Goal: Task Accomplishment & Management: Use online tool/utility

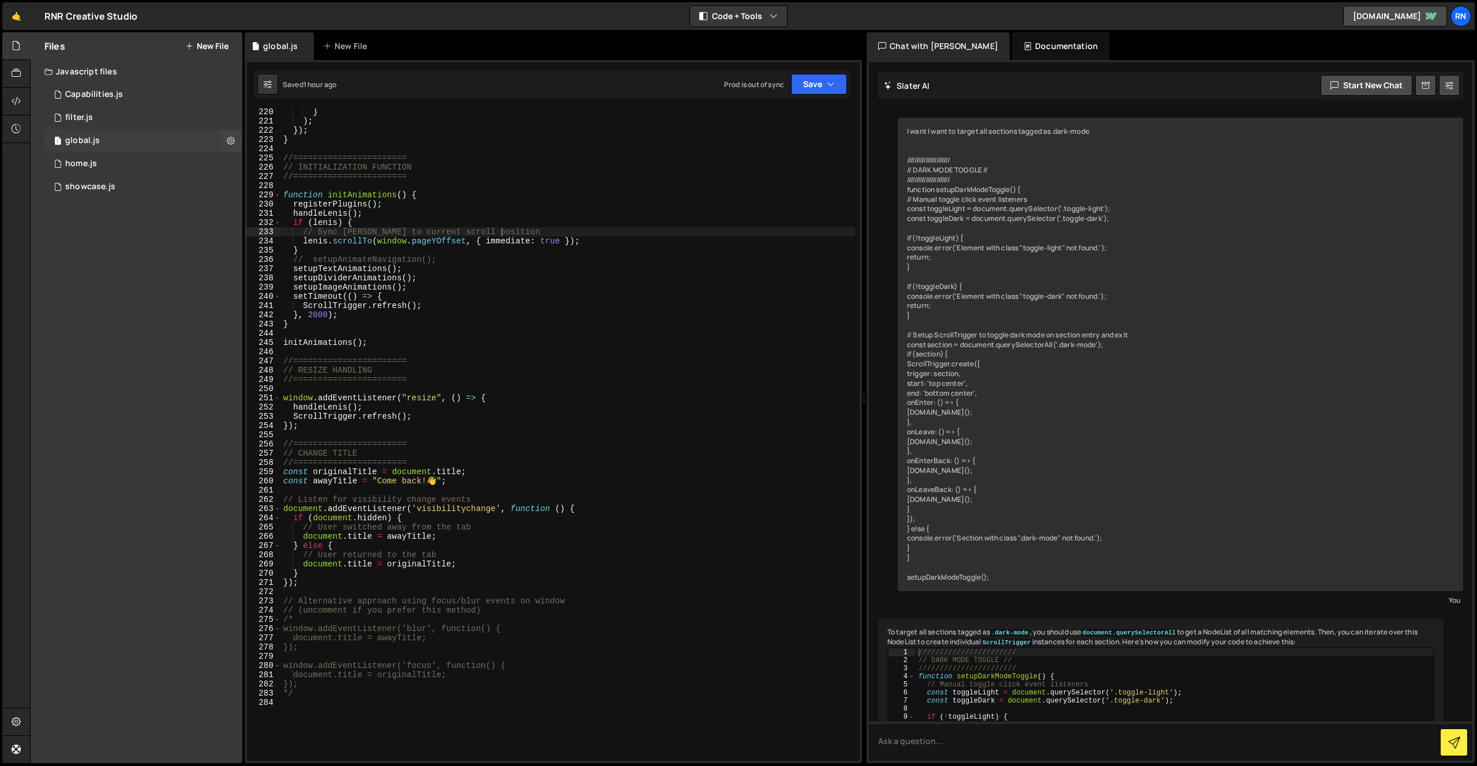
scroll to position [3304, 0]
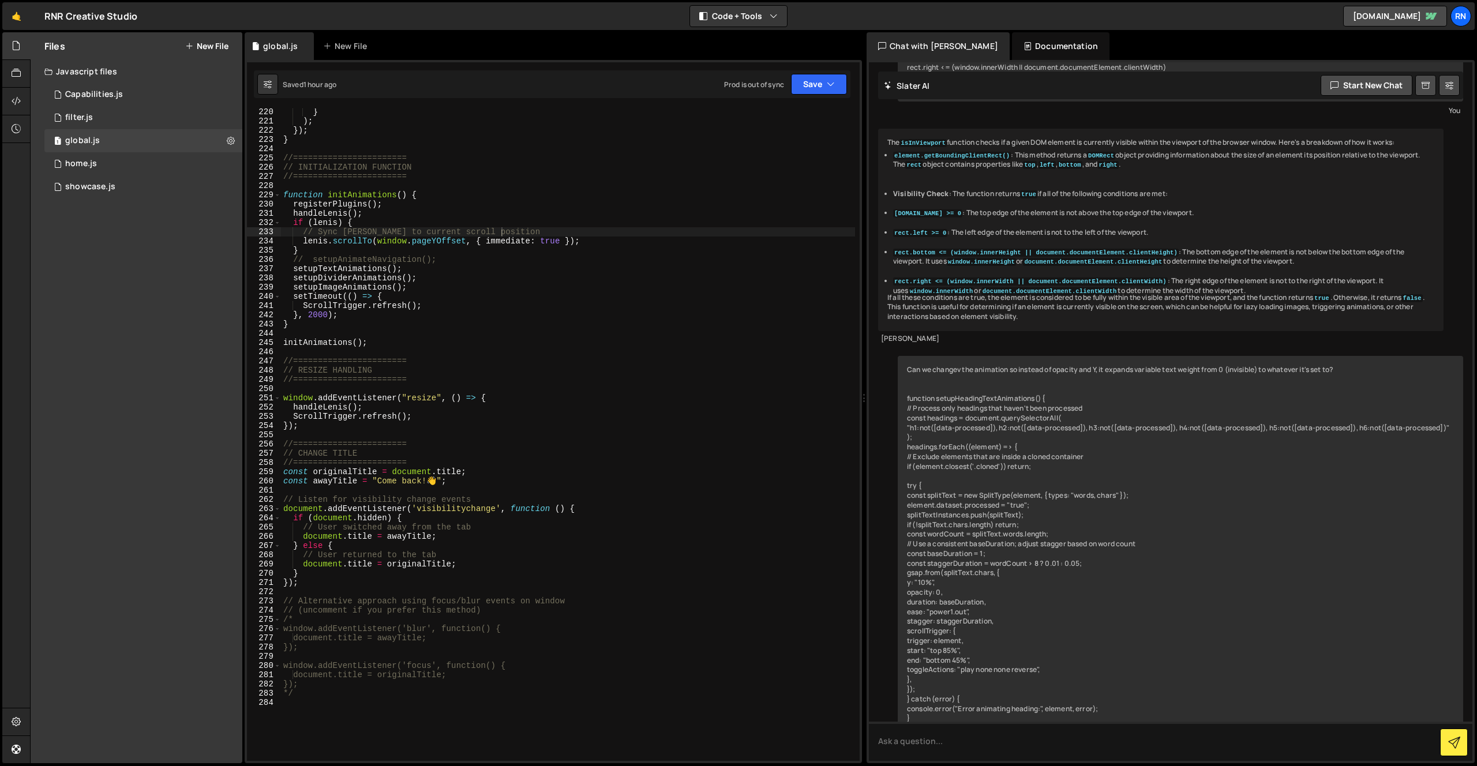
click at [380, 716] on div "} ) ; }) ; } //======================= // INITIALIZATION FUNCTION //===========…" at bounding box center [568, 442] width 574 height 671
paste textarea "</script>"
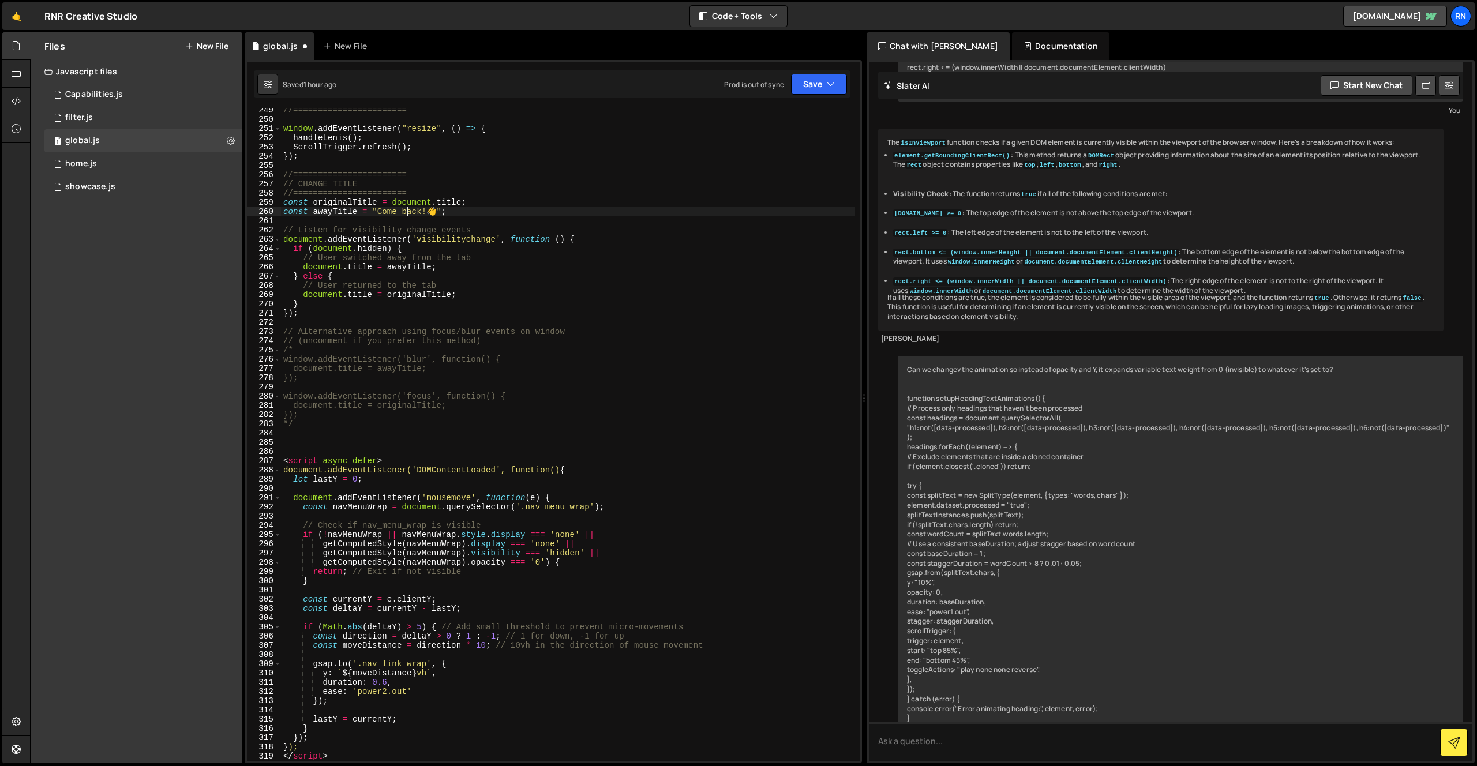
click at [406, 209] on div "//======================= window . addEventListener ( "resize" , ( ) => { handl…" at bounding box center [568, 441] width 574 height 671
click at [804, 85] on button "Save" at bounding box center [819, 84] width 56 height 21
click at [791, 115] on div "Save to Staging S" at bounding box center [780, 113] width 120 height 12
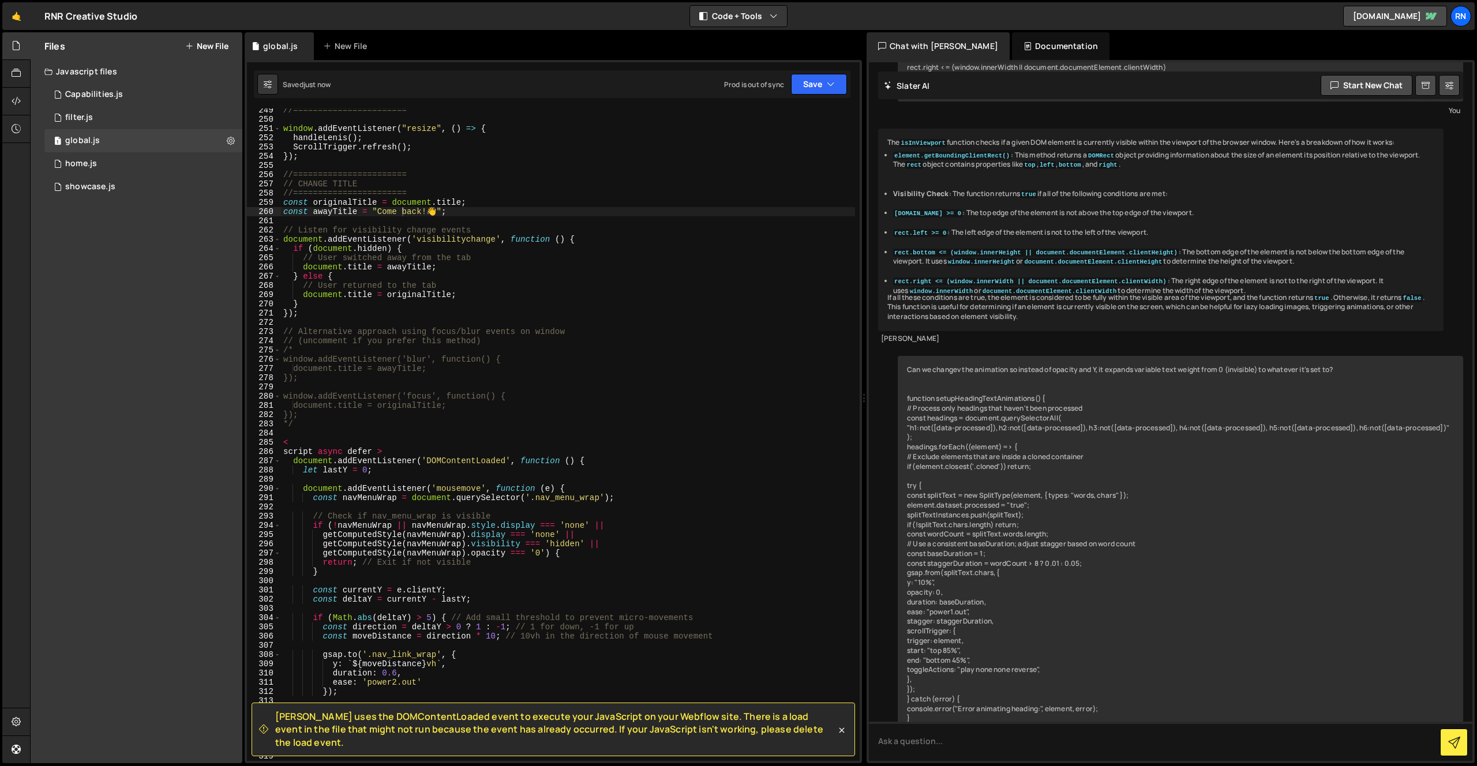
click at [387, 213] on div "//======================= window . addEventListener ( "resize" , ( ) => { handl…" at bounding box center [568, 441] width 574 height 671
click at [423, 212] on div "//======================= window . addEventListener ( "resize" , ( ) => { handl…" at bounding box center [568, 441] width 574 height 671
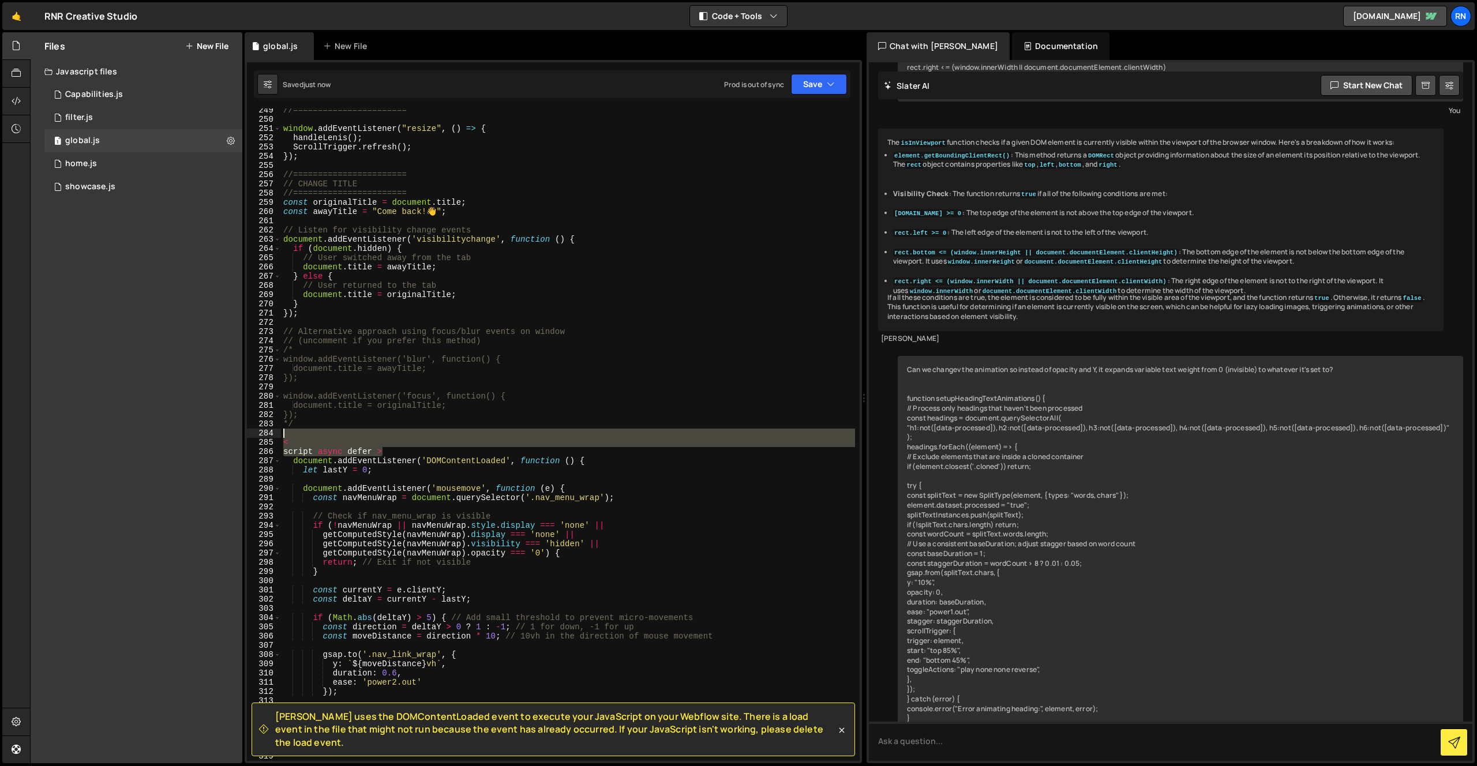
drag, startPoint x: 410, startPoint y: 454, endPoint x: 220, endPoint y: 445, distance: 190.1
click at [220, 445] on div "Files New File Javascript files 1 Capabilities.js 0 1 filter.js 0 1 global.js 0…" at bounding box center [753, 398] width 1447 height 732
type textarea "< script async defer >"
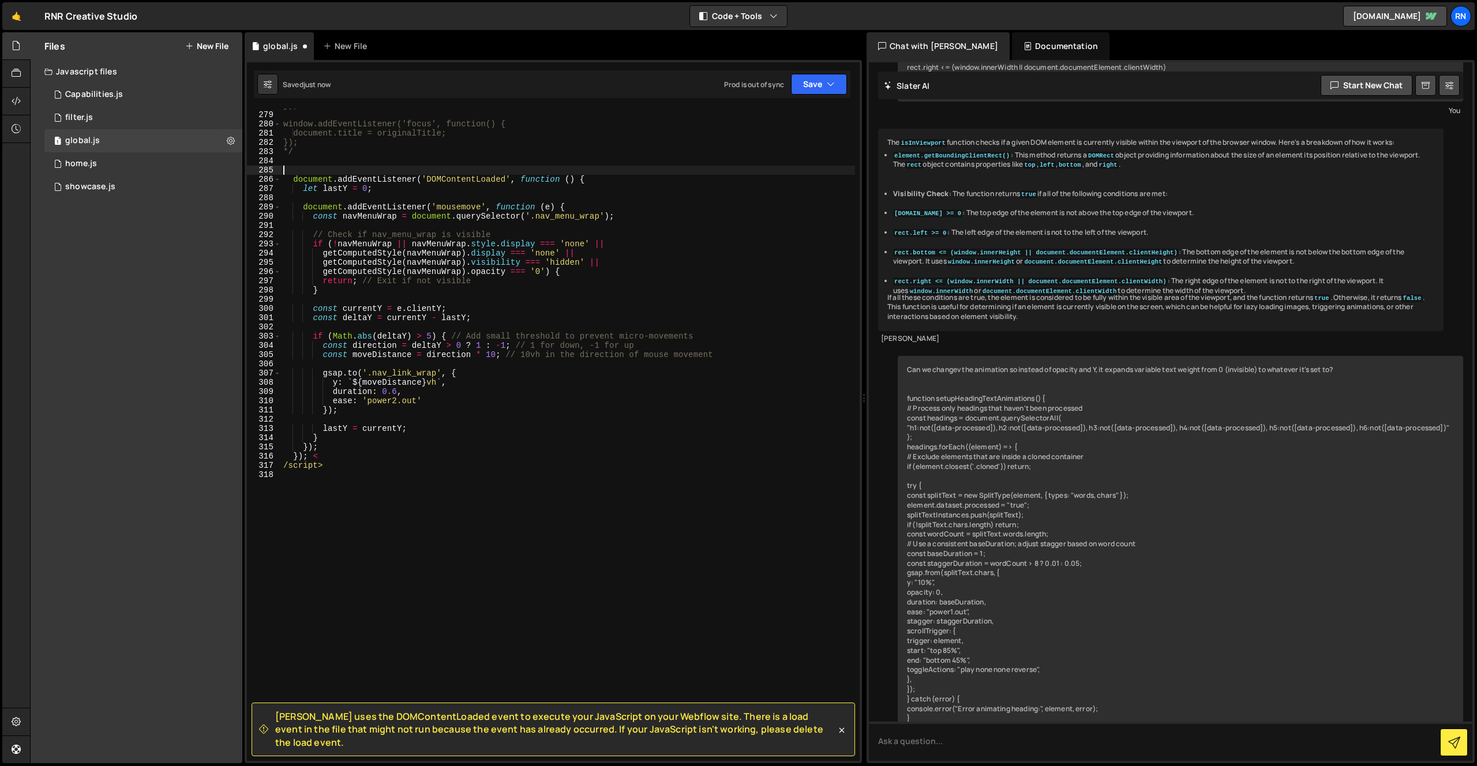
scroll to position [2614, 0]
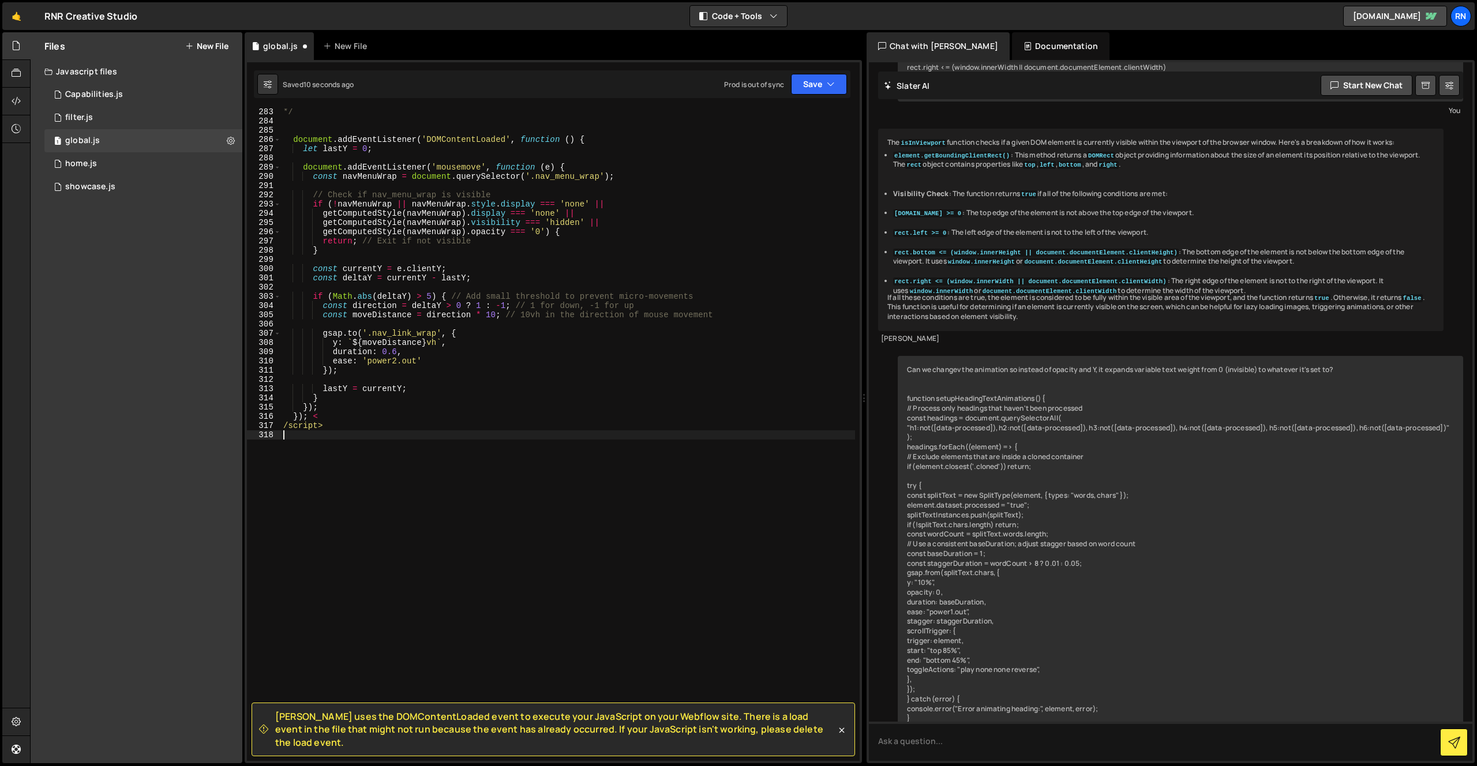
drag, startPoint x: 344, startPoint y: 433, endPoint x: 328, endPoint y: 433, distance: 16.7
click at [328, 433] on div "*/ document . addEventListener ( 'DOMContentLoaded' , function ( ) { let lastY …" at bounding box center [568, 442] width 574 height 671
drag, startPoint x: 308, startPoint y: 418, endPoint x: 449, endPoint y: 535, distance: 184.0
click at [449, 534] on div "*/ document . addEventListener ( 'DOMContentLoaded' , function ( ) { let lastY …" at bounding box center [568, 442] width 574 height 671
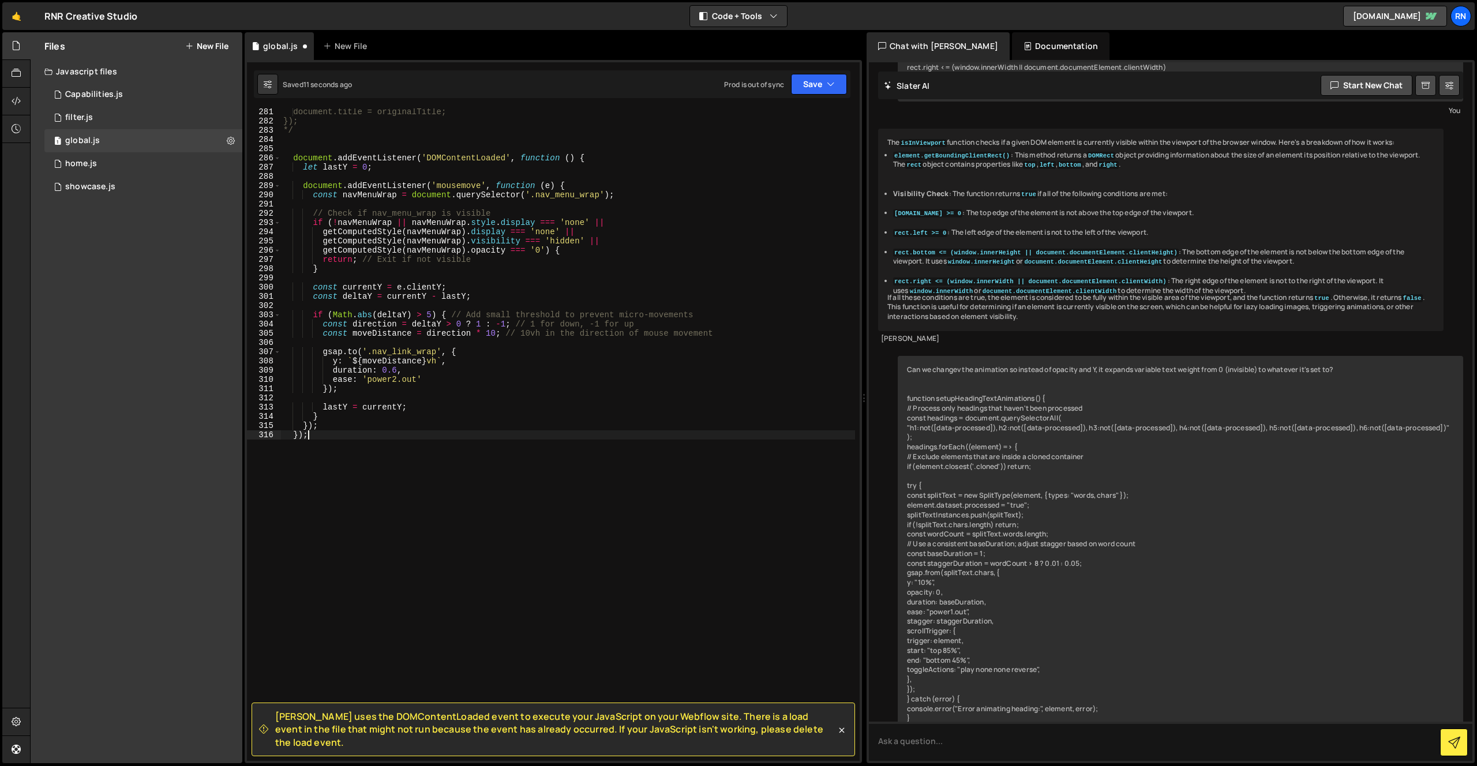
scroll to position [2596, 0]
click at [804, 81] on button "Save" at bounding box center [819, 84] width 56 height 21
click at [780, 114] on div "Save to Staging S" at bounding box center [780, 113] width 120 height 12
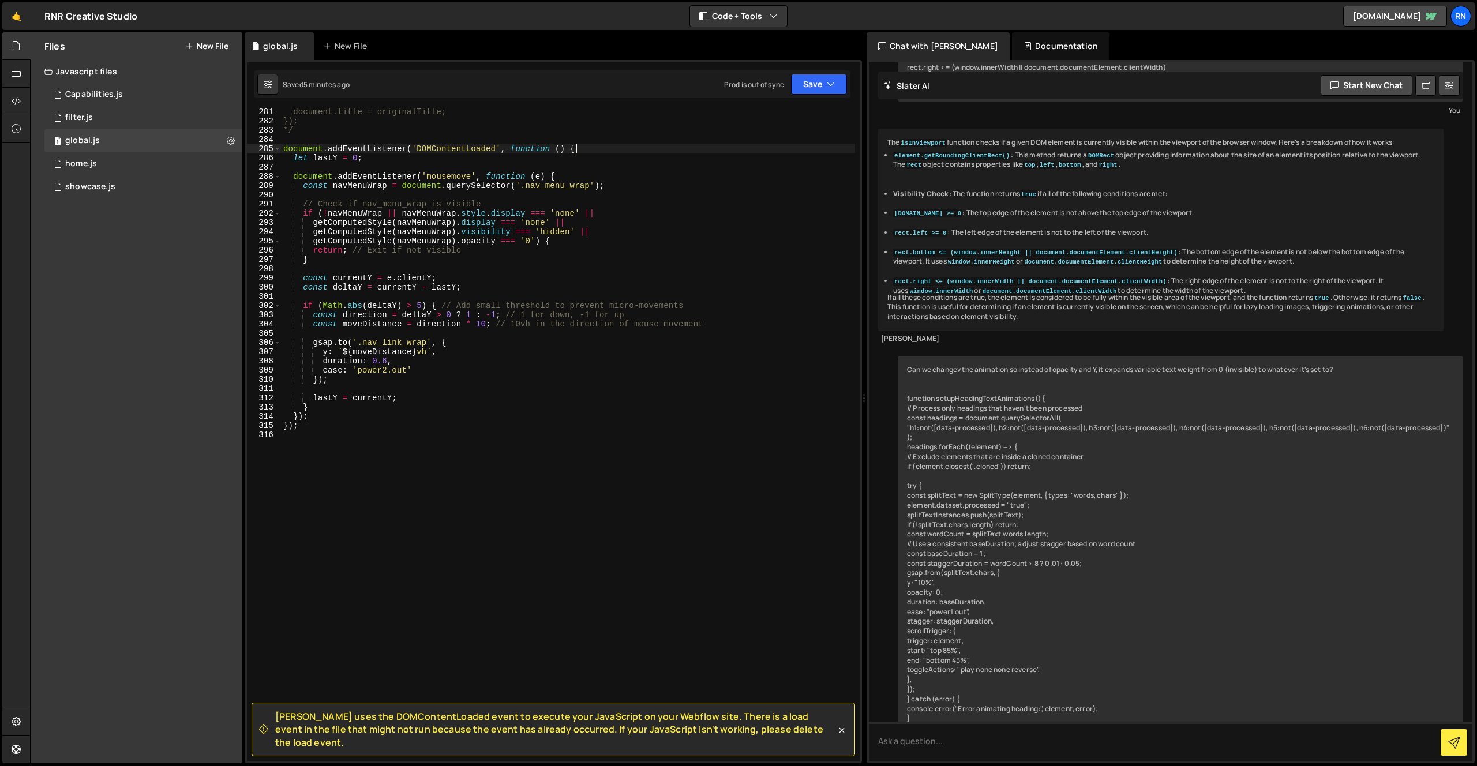
click at [582, 151] on div "document.title = originalTitle; }); */ document . addEventListener ( 'DOMConten…" at bounding box center [568, 442] width 574 height 671
drag, startPoint x: 305, startPoint y: 419, endPoint x: 275, endPoint y: 419, distance: 30.0
click at [275, 419] on div "document.addEventListener('DOMContentLoaded', function () { 281 282 283 284 285…" at bounding box center [553, 434] width 613 height 653
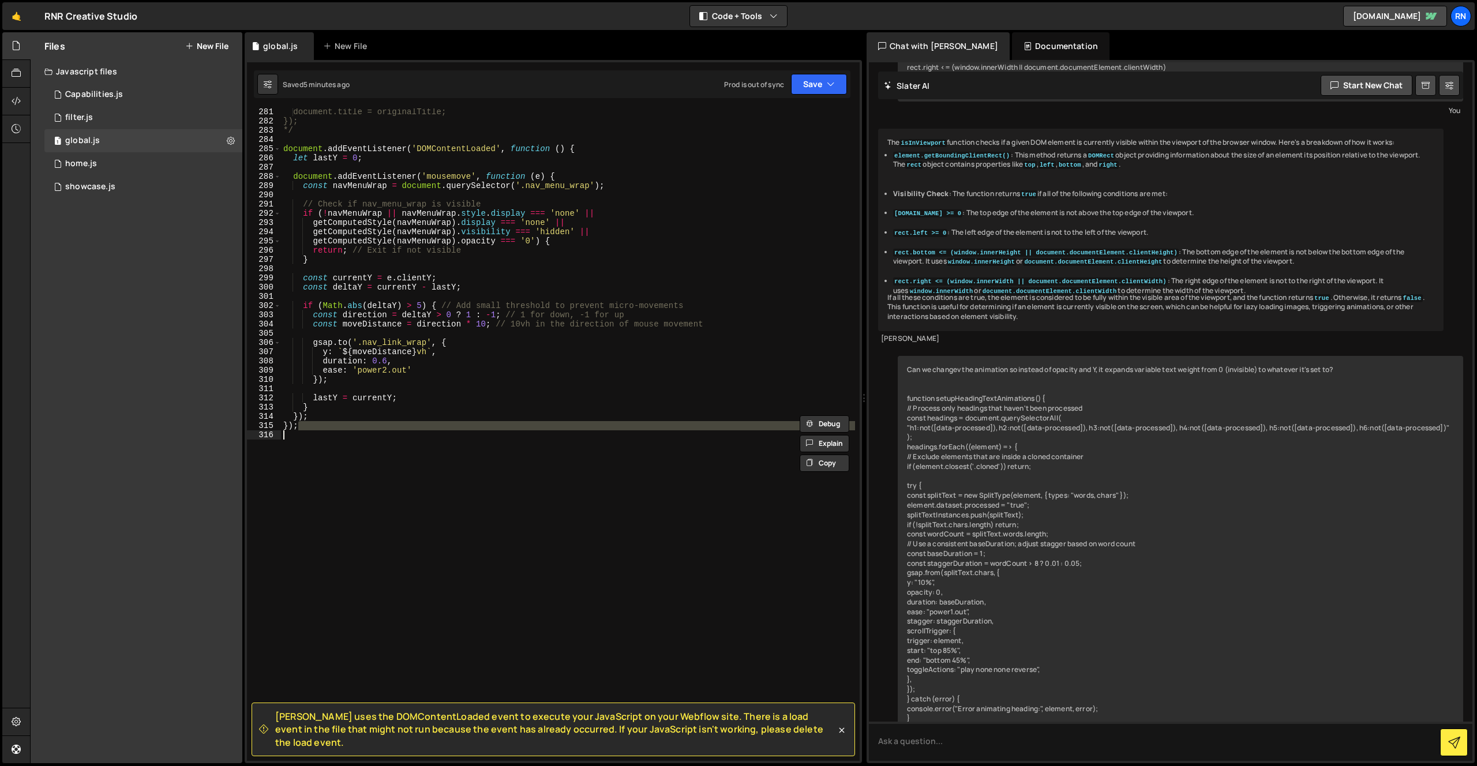
drag, startPoint x: 306, startPoint y: 429, endPoint x: 258, endPoint y: 431, distance: 47.3
click at [259, 432] on div "}); 281 282 283 284 285 286 287 288 289 290 291 292 293 294 295 296 297 298 299…" at bounding box center [553, 434] width 613 height 653
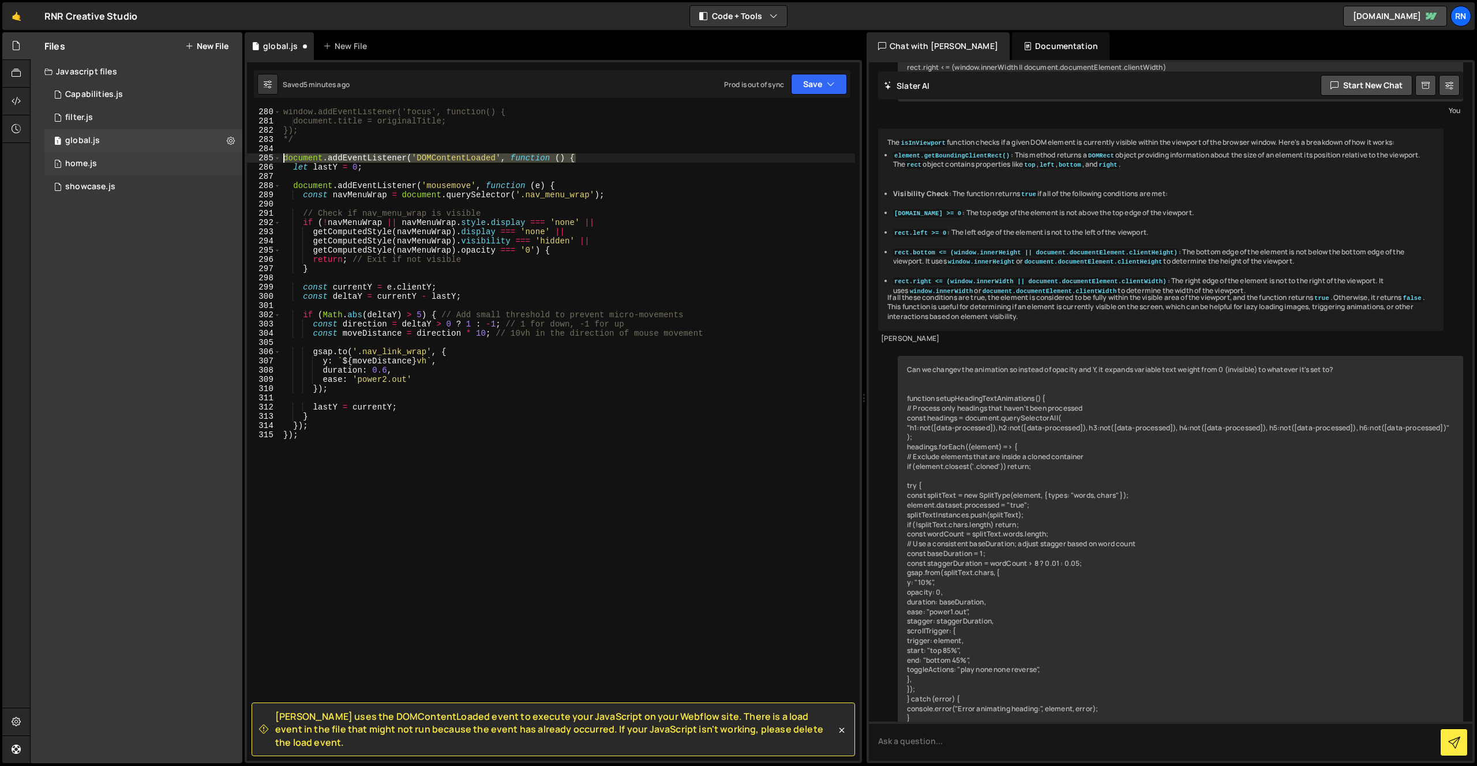
drag, startPoint x: 598, startPoint y: 158, endPoint x: 95, endPoint y: 155, distance: 503.2
click at [95, 155] on div "Files New File Javascript files 1 Capabilities.js 0 1 filter.js 0 1 global.js 0…" at bounding box center [753, 398] width 1447 height 732
type textarea "document.addEventListener('DOMContentLoaded', function () {"
click at [816, 79] on button "Save" at bounding box center [819, 84] width 56 height 21
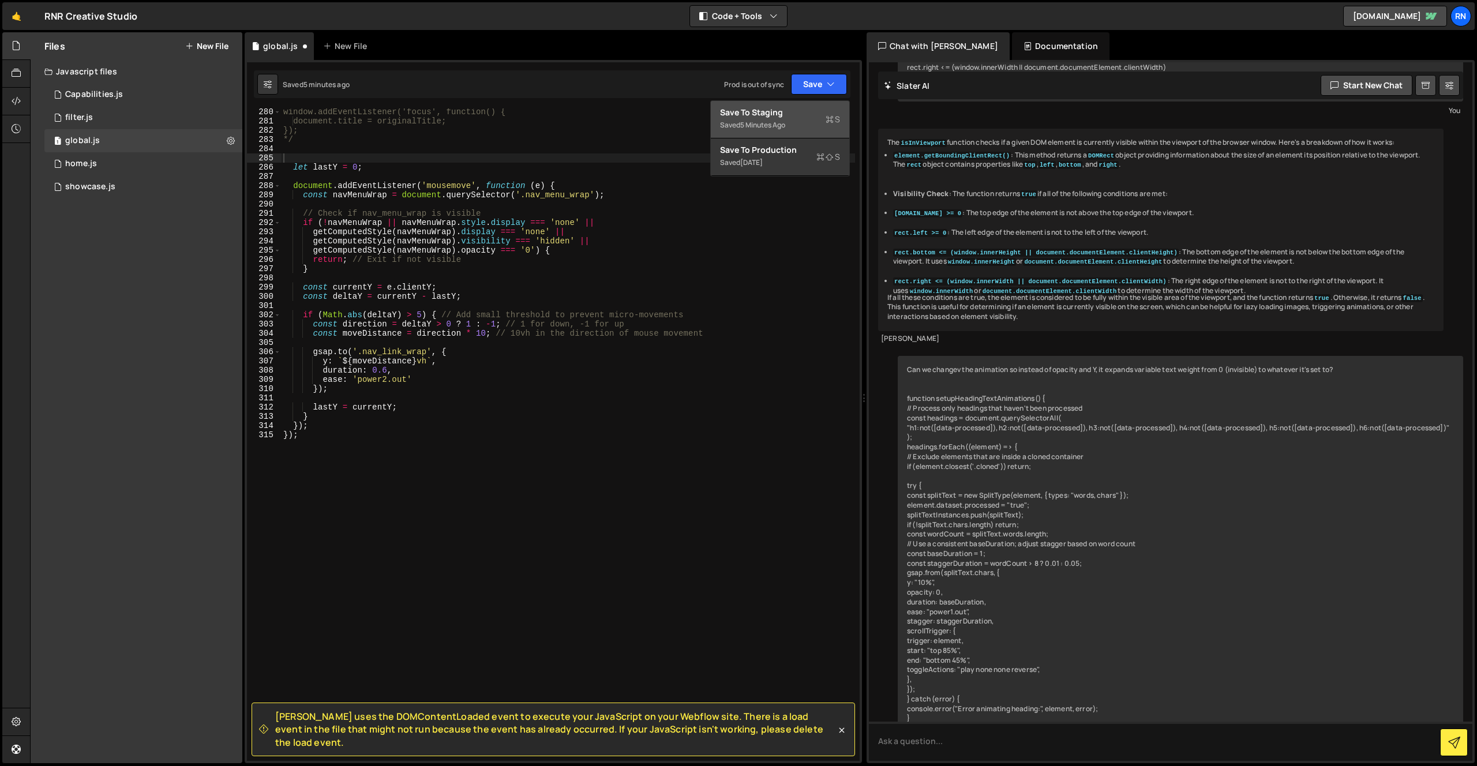
click at [796, 113] on div "Save to Staging S" at bounding box center [780, 113] width 120 height 12
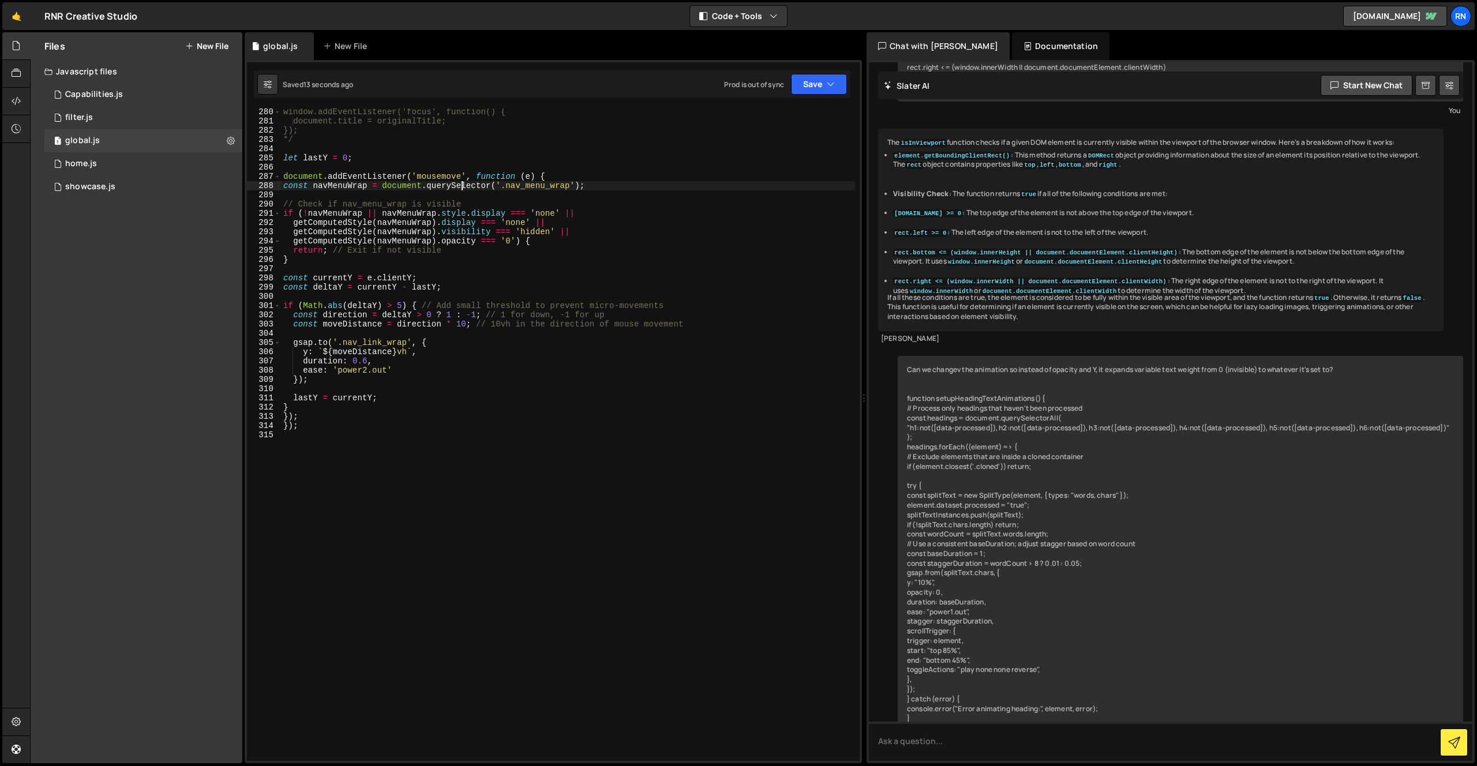
click at [463, 185] on div "window.addEventListener('focus', function() { document.title = originalTitle; }…" at bounding box center [568, 442] width 574 height 671
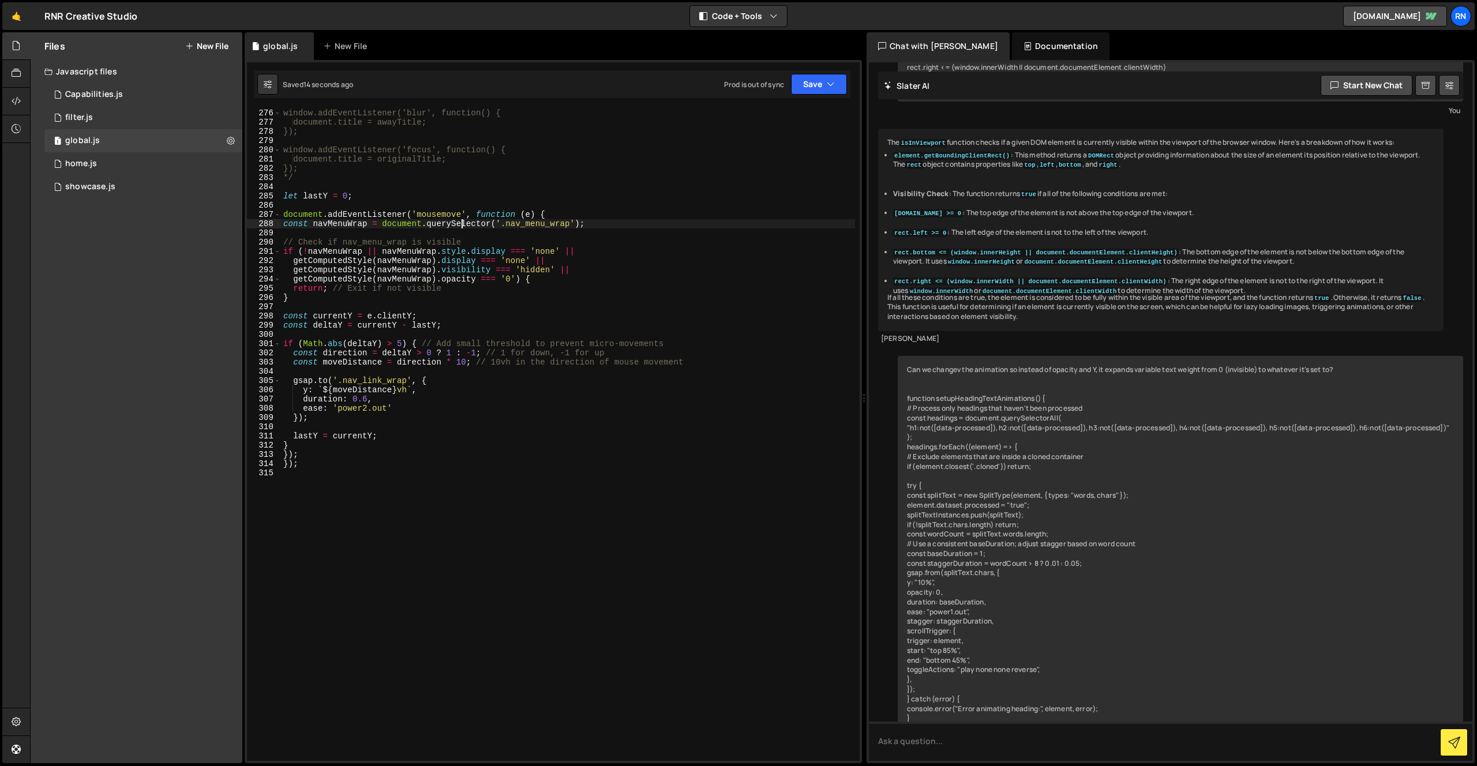
scroll to position [2537, 0]
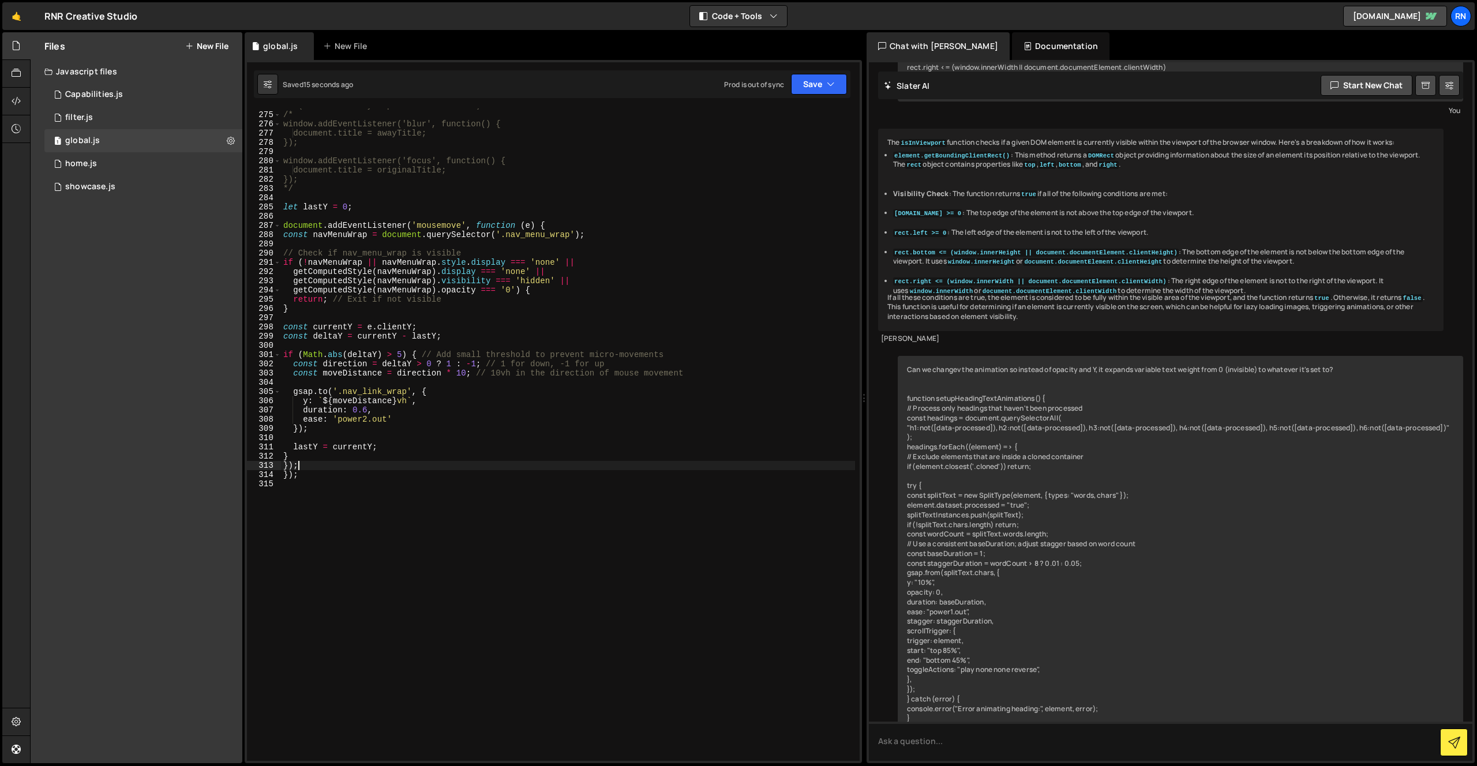
click at [313, 462] on div "// (uncomment if you prefer this method) /* window.addEventListener('blur', fun…" at bounding box center [568, 436] width 574 height 671
click at [553, 224] on div "// (uncomment if you prefer this method) /* window.addEventListener('blur', fun…" at bounding box center [568, 436] width 574 height 671
drag, startPoint x: 314, startPoint y: 472, endPoint x: 197, endPoint y: 474, distance: 117.1
click at [198, 472] on div "Files New File Javascript files 1 Capabilities.js 0 1 filter.js 0 1 global.js 0…" at bounding box center [753, 398] width 1447 height 732
type textarea "});"
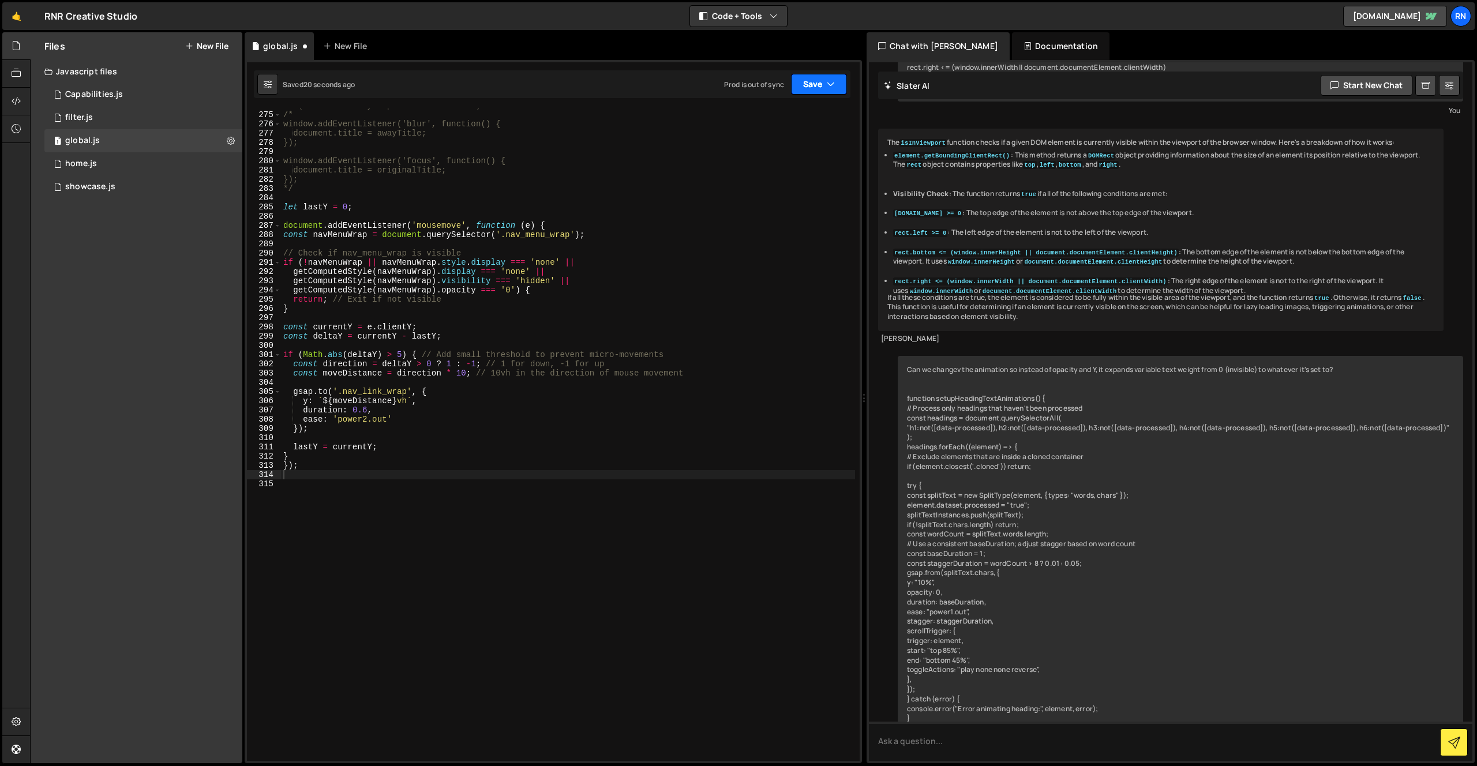
click at [795, 81] on button "Save" at bounding box center [819, 84] width 56 height 21
click at [784, 113] on div "Save to Staging S" at bounding box center [780, 113] width 120 height 12
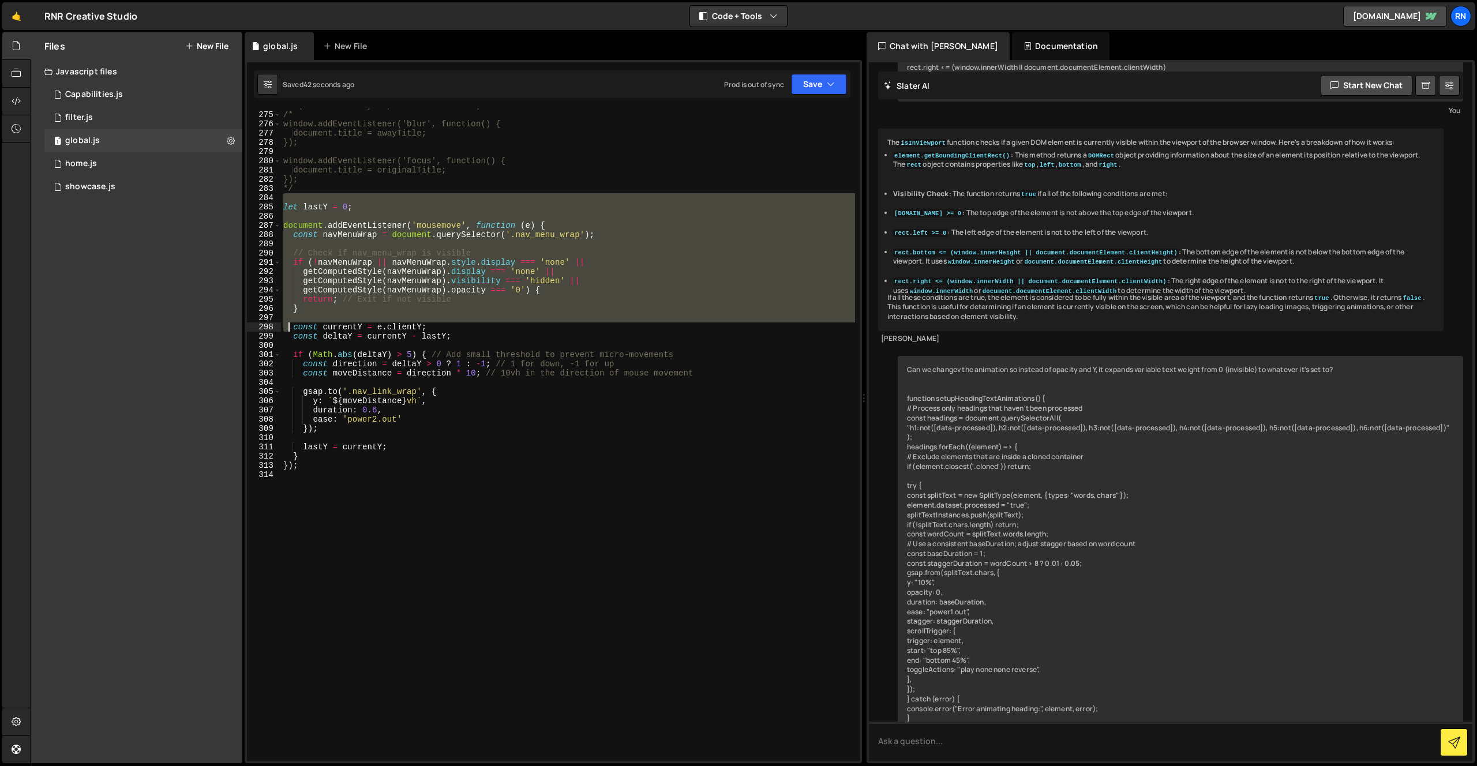
drag, startPoint x: 282, startPoint y: 202, endPoint x: 399, endPoint y: 690, distance: 501.4
click at [398, 690] on div "// (uncomment if you prefer this method) /* window.addEventListener('blur', fun…" at bounding box center [568, 436] width 574 height 671
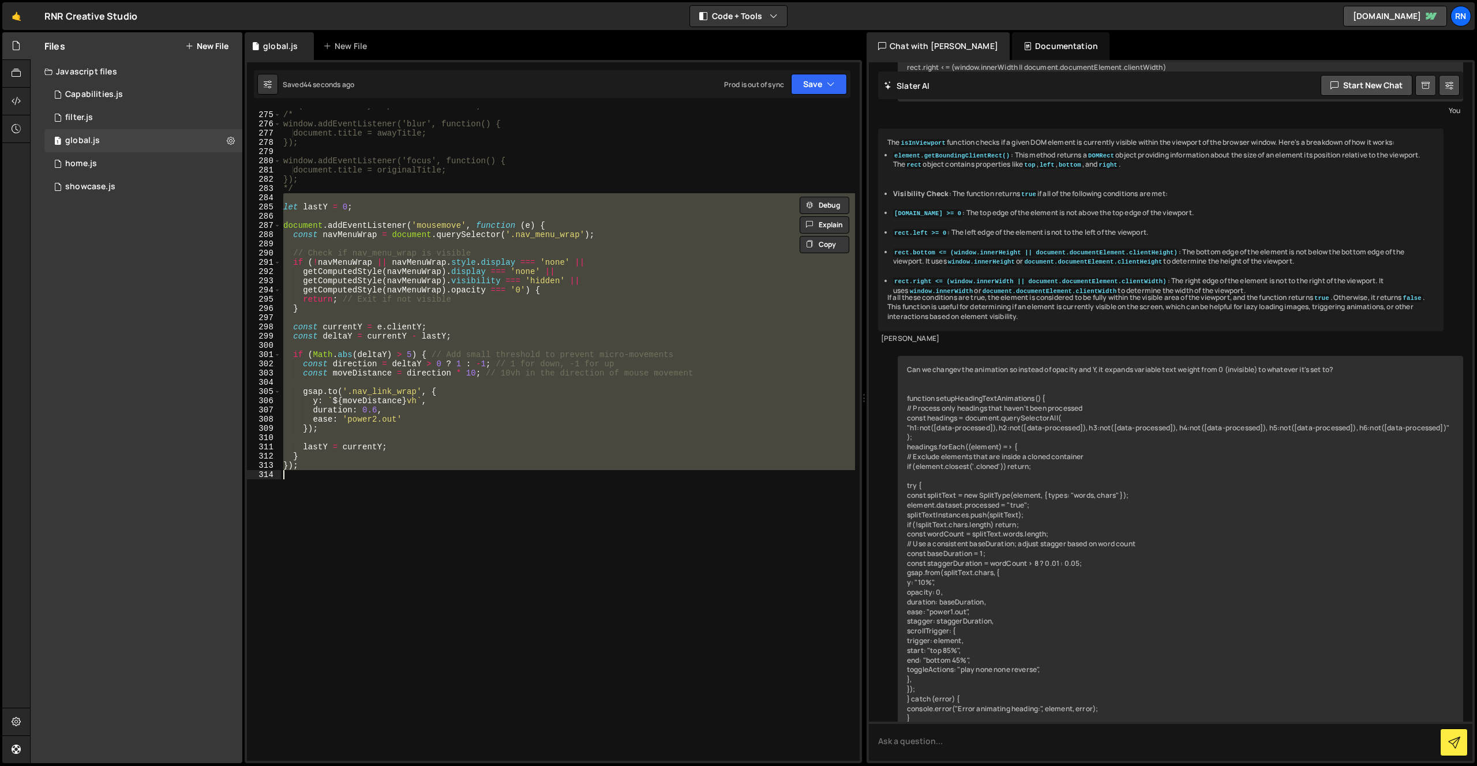
paste textarea
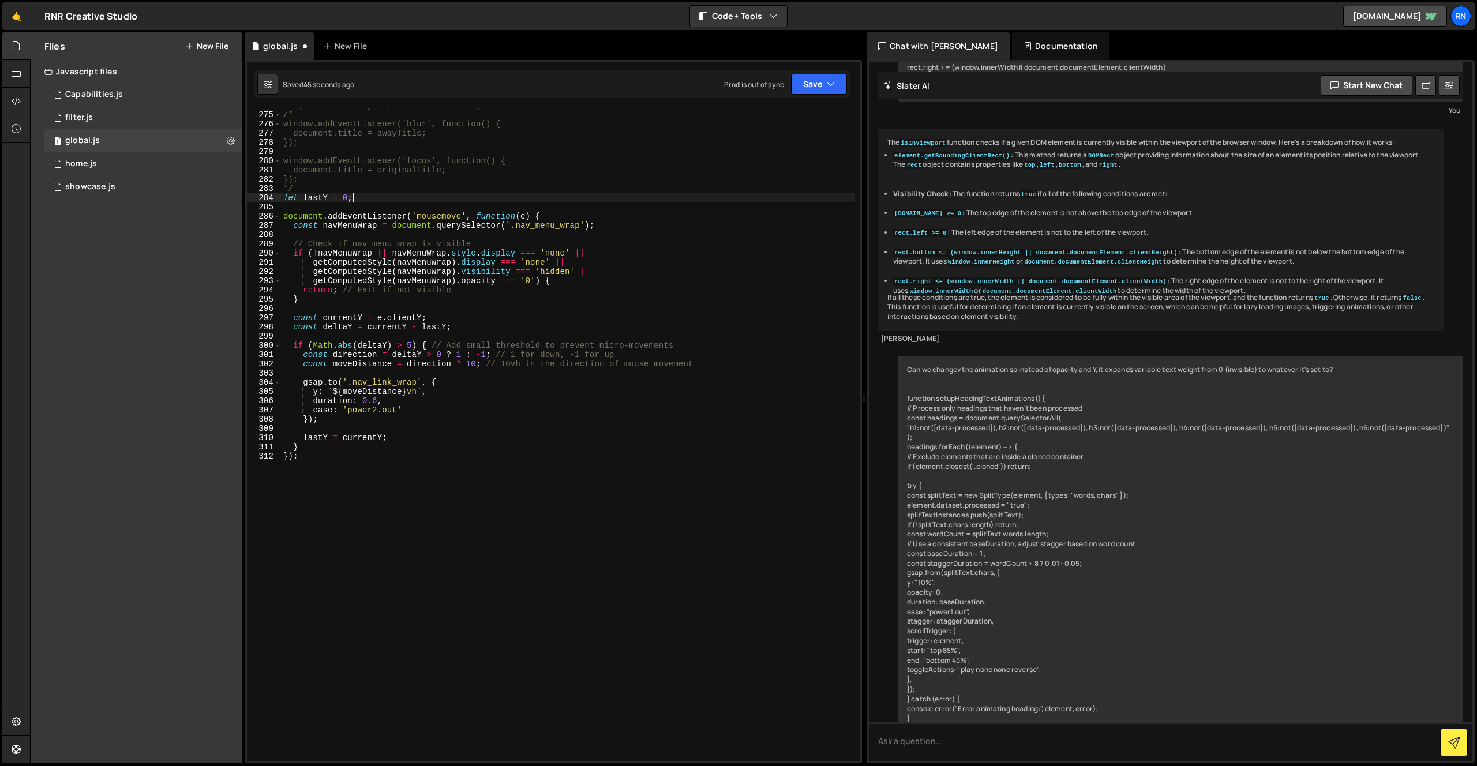
click at [377, 194] on div "// (uncomment if you prefer this method) /* window.addEventListener('blur', fun…" at bounding box center [568, 436] width 574 height 671
type textarea "*/"
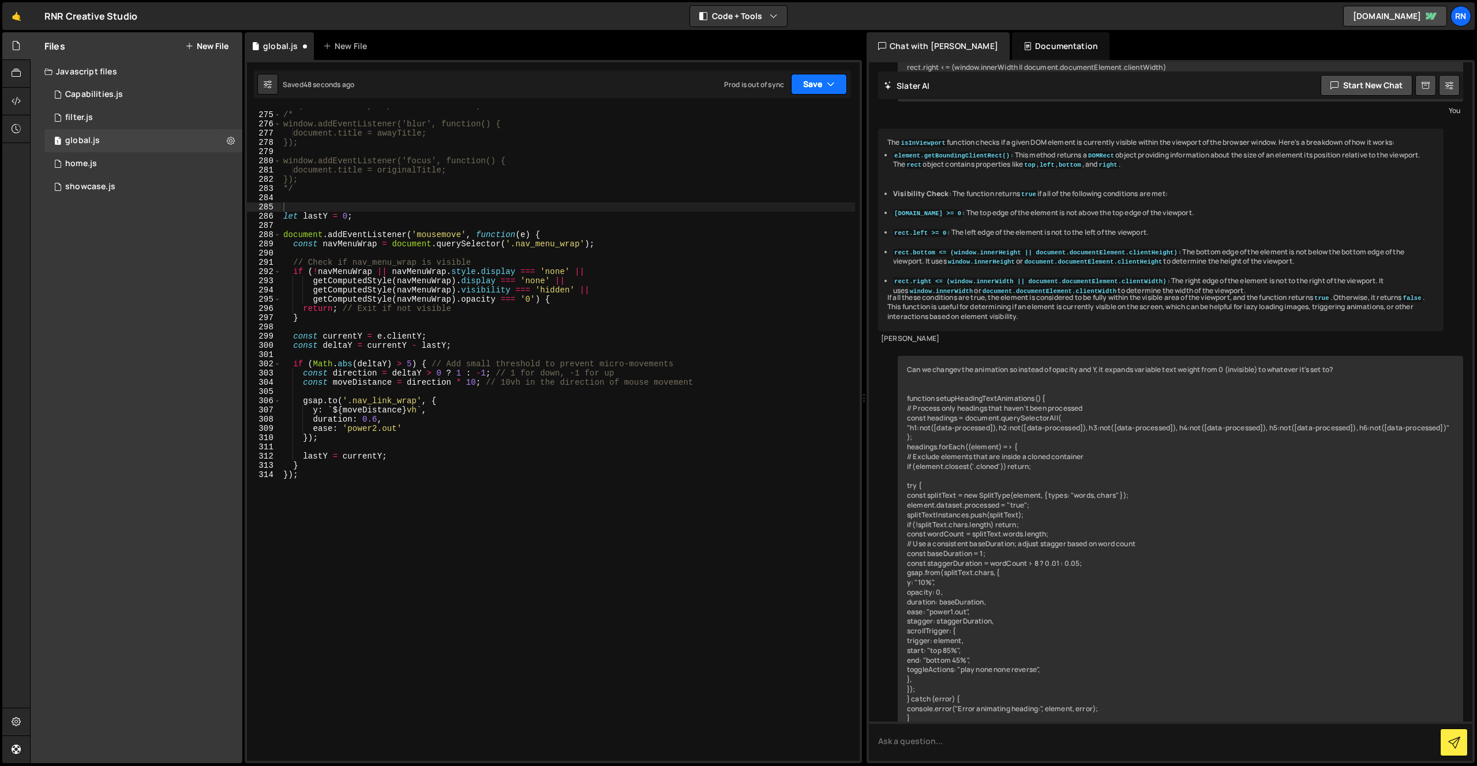
click at [820, 83] on button "Save" at bounding box center [819, 84] width 56 height 21
click at [801, 118] on div "Saved 49 seconds ago" at bounding box center [780, 125] width 120 height 14
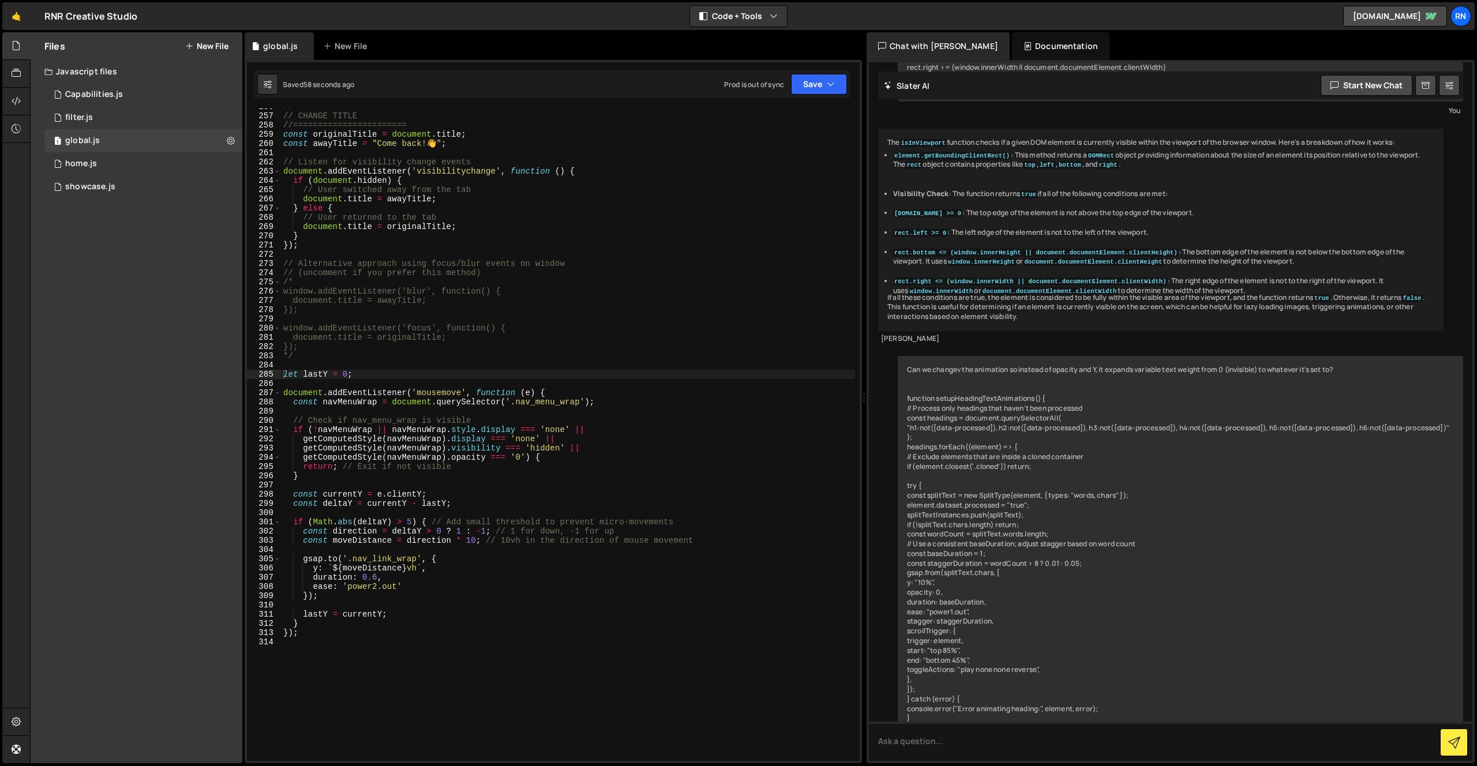
scroll to position [2370, 0]
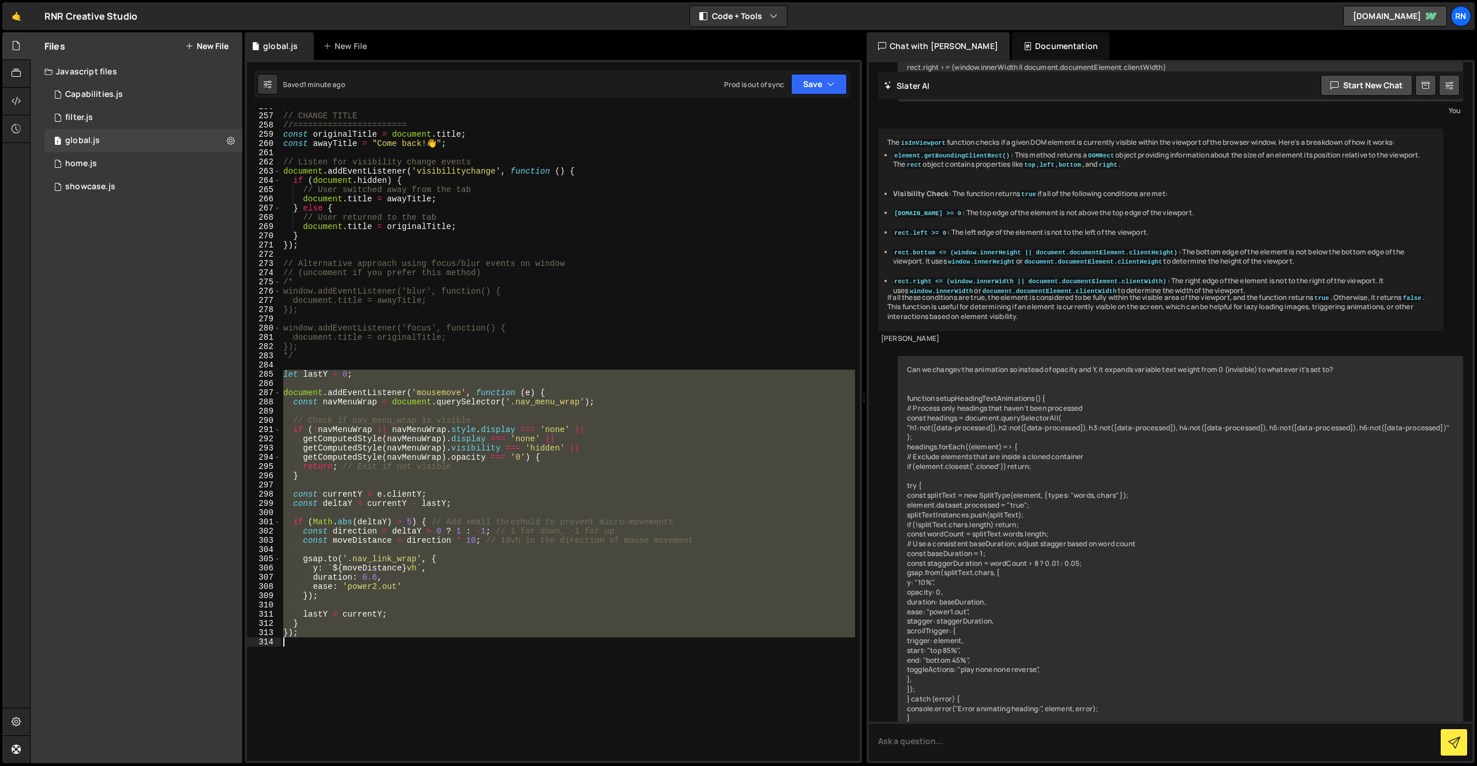
drag, startPoint x: 282, startPoint y: 376, endPoint x: 439, endPoint y: 755, distance: 410.8
click at [439, 754] on div "//======================= // CHANGE TITLE //======================= const origi…" at bounding box center [568, 437] width 574 height 671
type textarea "});"
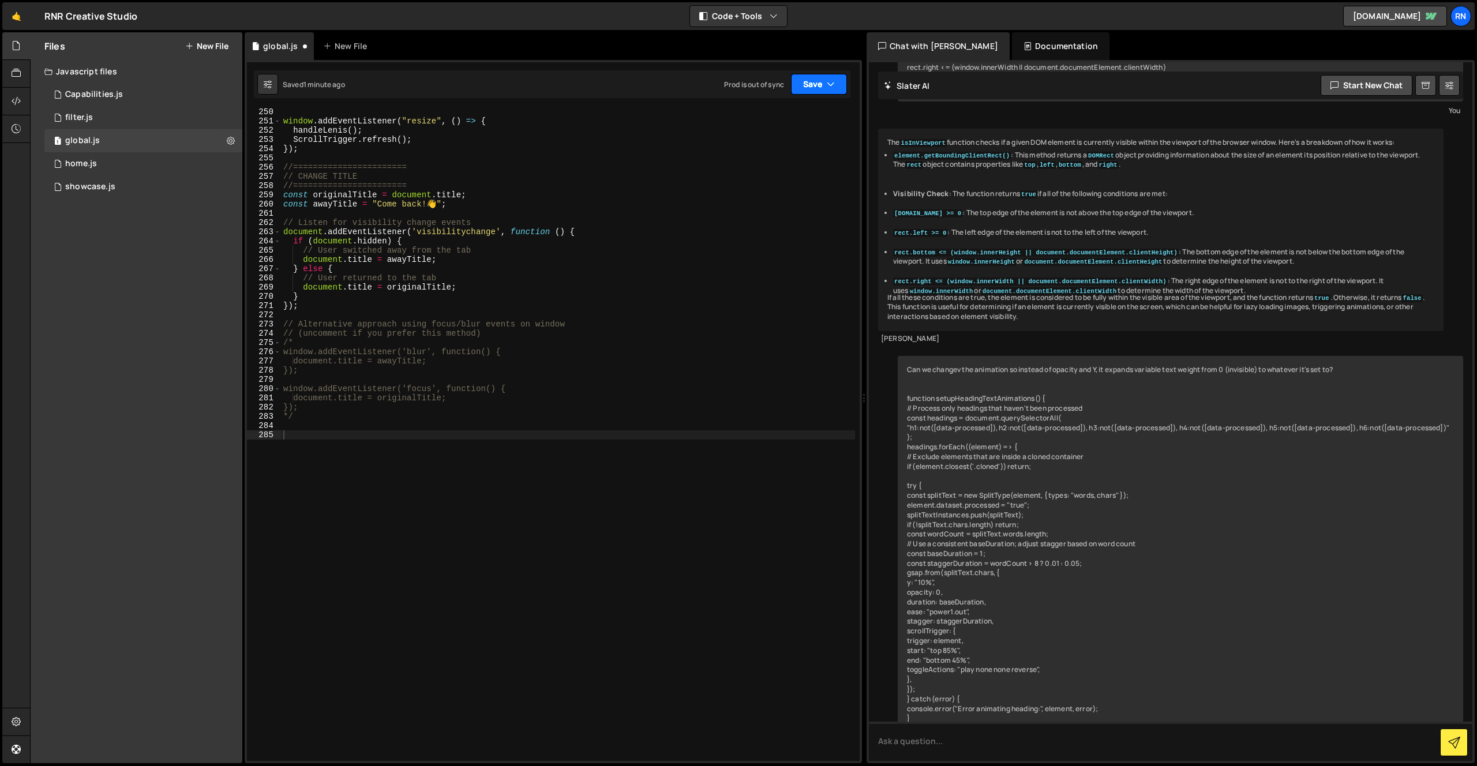
click at [800, 89] on button "Save" at bounding box center [819, 84] width 56 height 21
click at [769, 120] on div "1 minute ago" at bounding box center [760, 125] width 40 height 10
click at [447, 529] on div "//======================= window . addEventListener ( "resize" , ( ) => { handl…" at bounding box center [568, 442] width 574 height 671
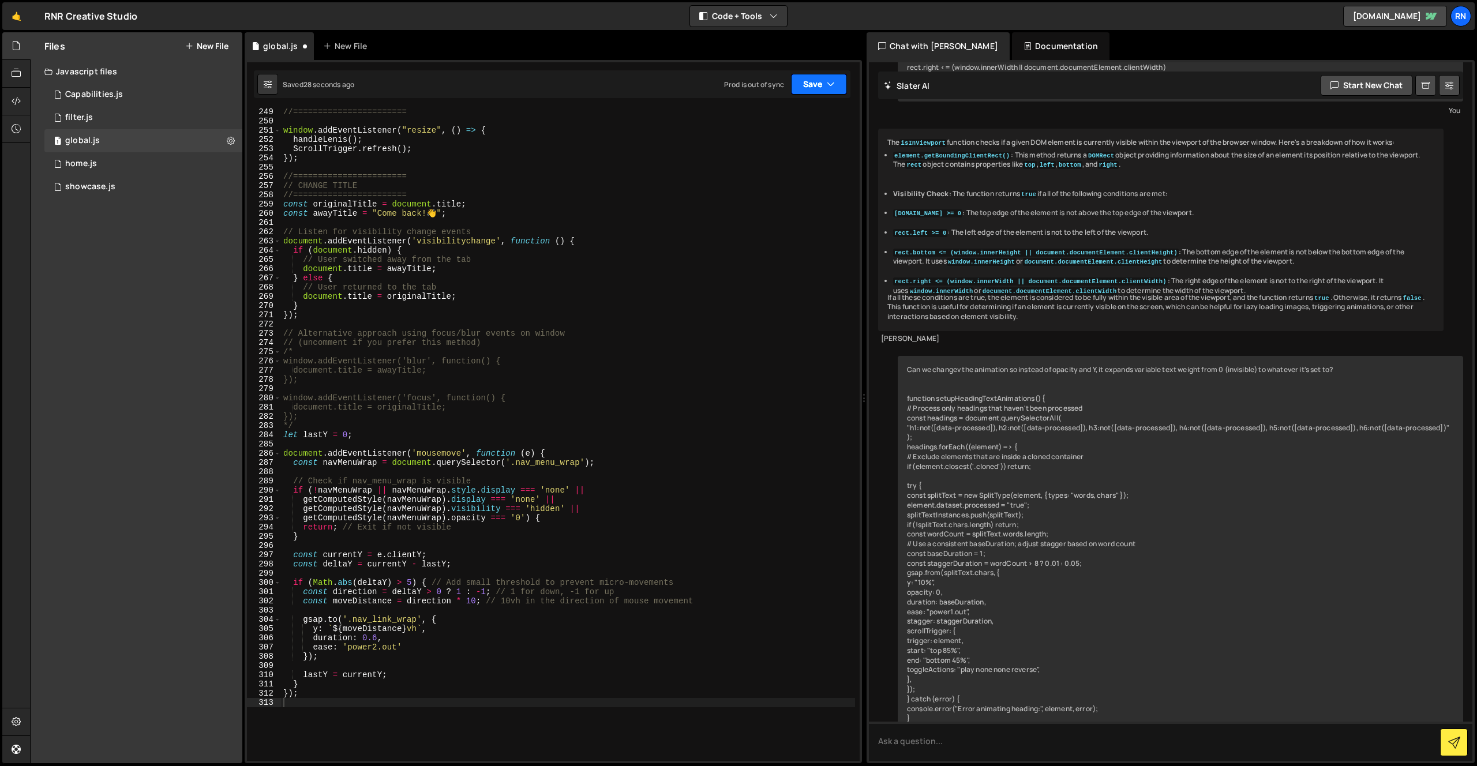
click at [810, 90] on button "Save" at bounding box center [819, 84] width 56 height 21
click at [800, 118] on div "Saved 28 seconds ago" at bounding box center [780, 125] width 120 height 14
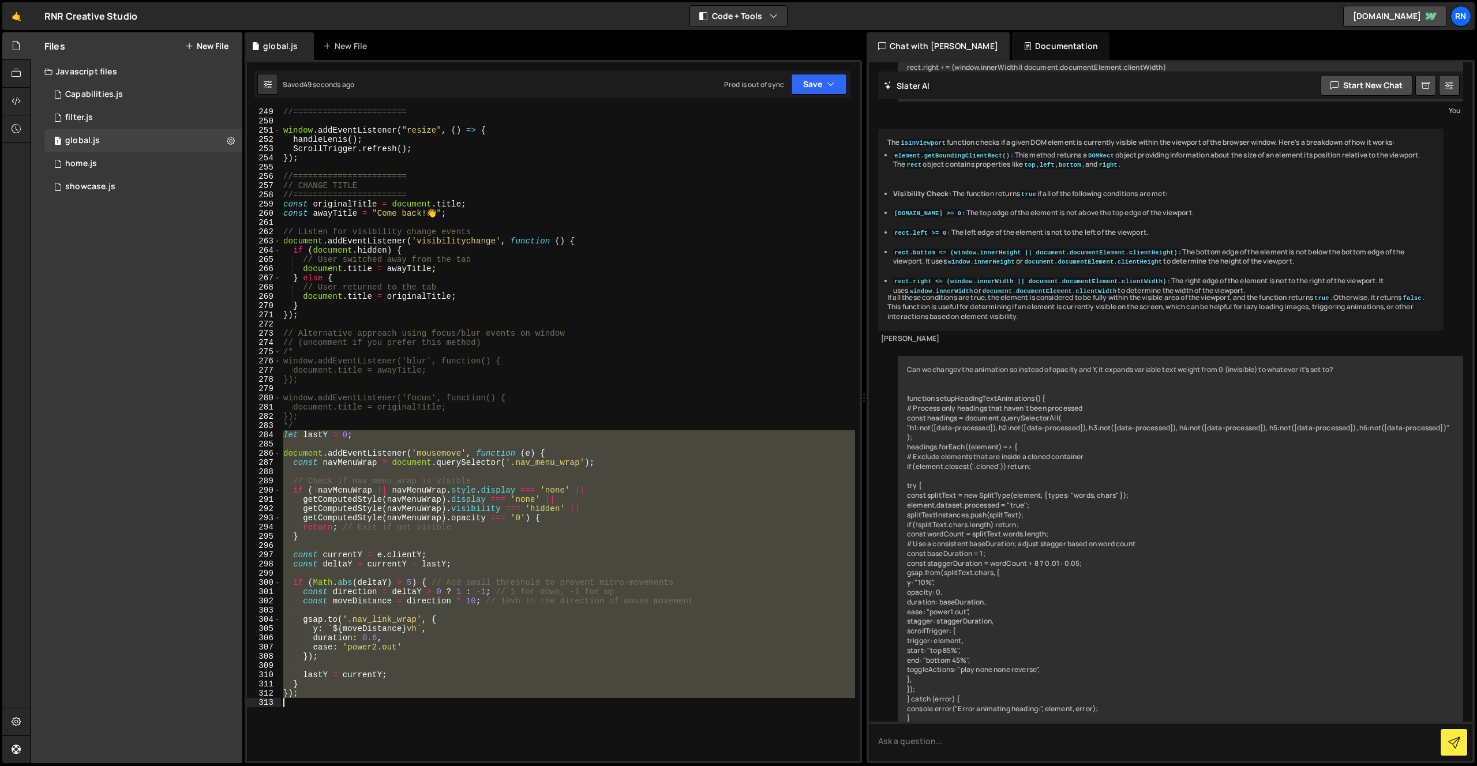
drag, startPoint x: 285, startPoint y: 437, endPoint x: 358, endPoint y: 966, distance: 534.7
click at [358, 766] on html "Projects [GEOGRAPHIC_DATA] Blog RN Projects Your Teams Invite team member Accou…" at bounding box center [738, 383] width 1477 height 766
paste textarea
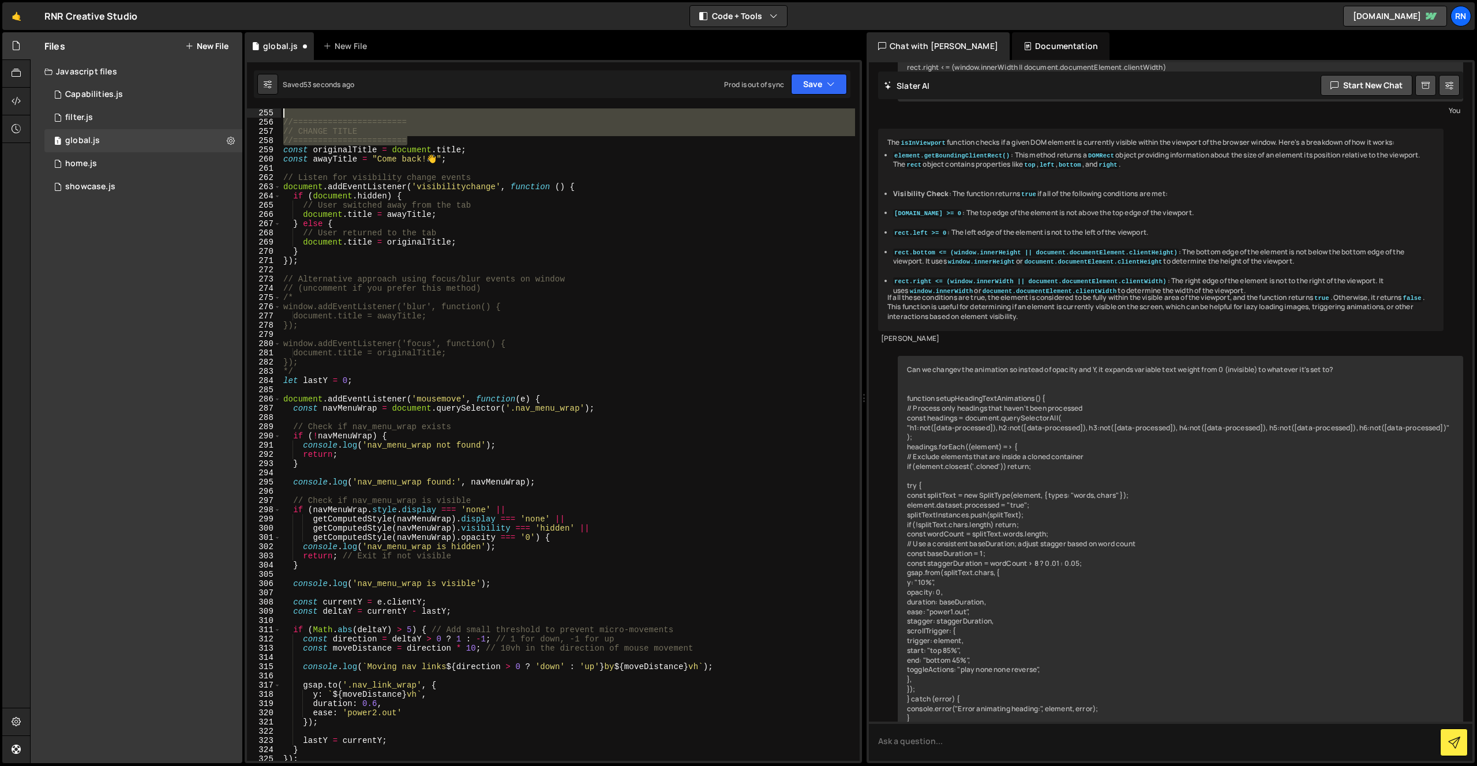
scroll to position [2354, 0]
drag, startPoint x: 415, startPoint y: 134, endPoint x: 263, endPoint y: 118, distance: 153.2
click at [262, 118] on div "}); 255 256 257 258 259 260 261 262 263 264 265 266 267 268 269 270 271 272 273…" at bounding box center [553, 434] width 613 height 653
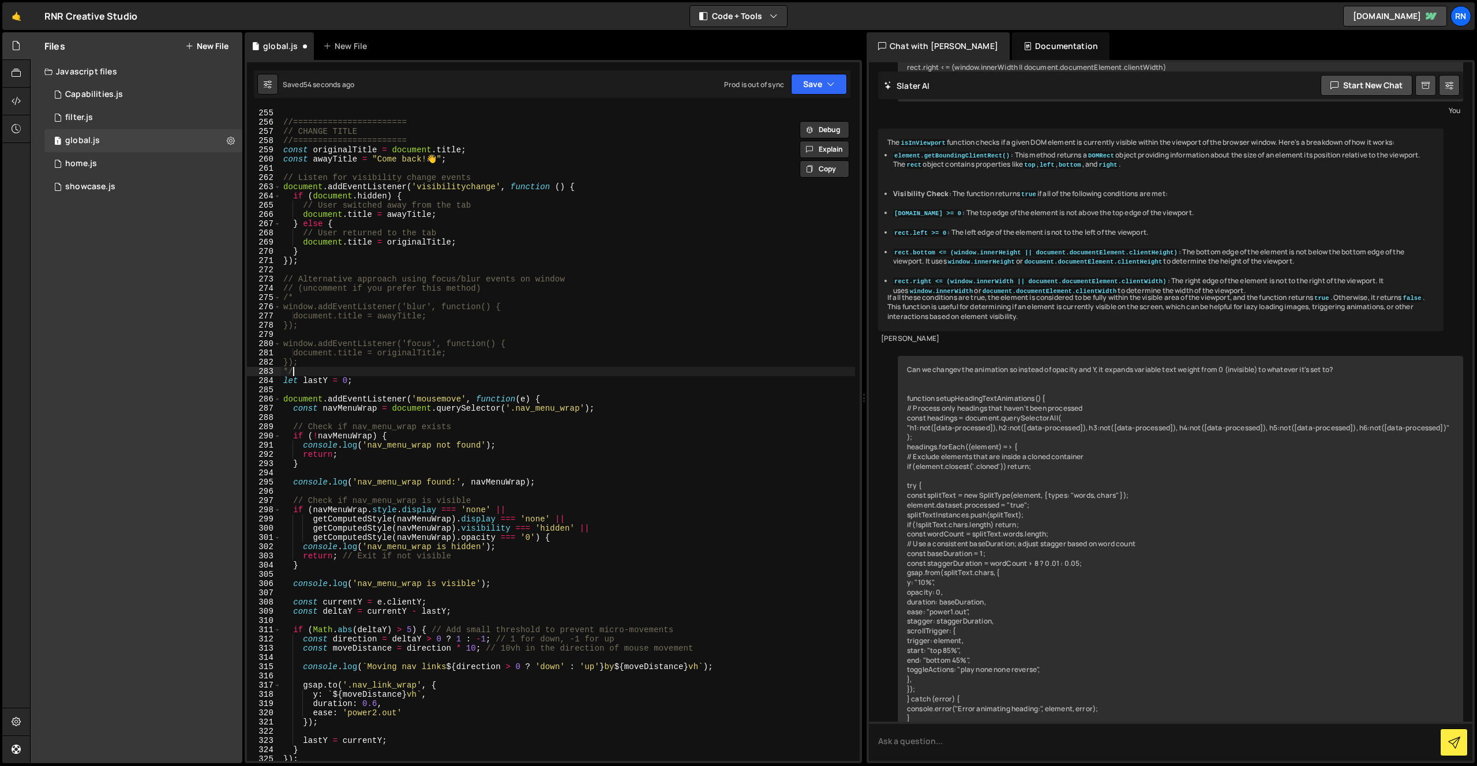
click at [324, 373] on div "//======================= // CHANGE TITLE //======================= const origi…" at bounding box center [568, 443] width 574 height 671
type textarea "*/"
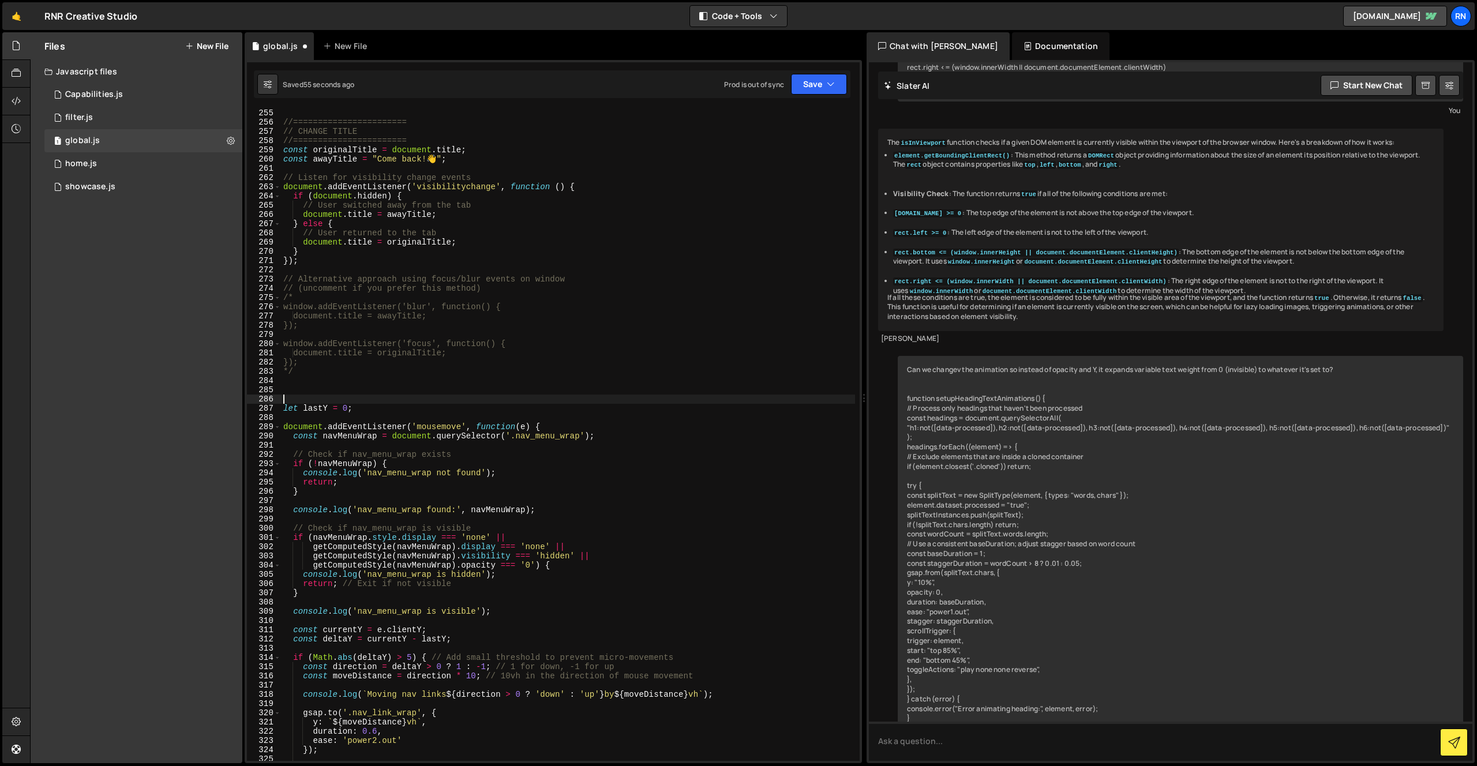
paste textarea "//======================="
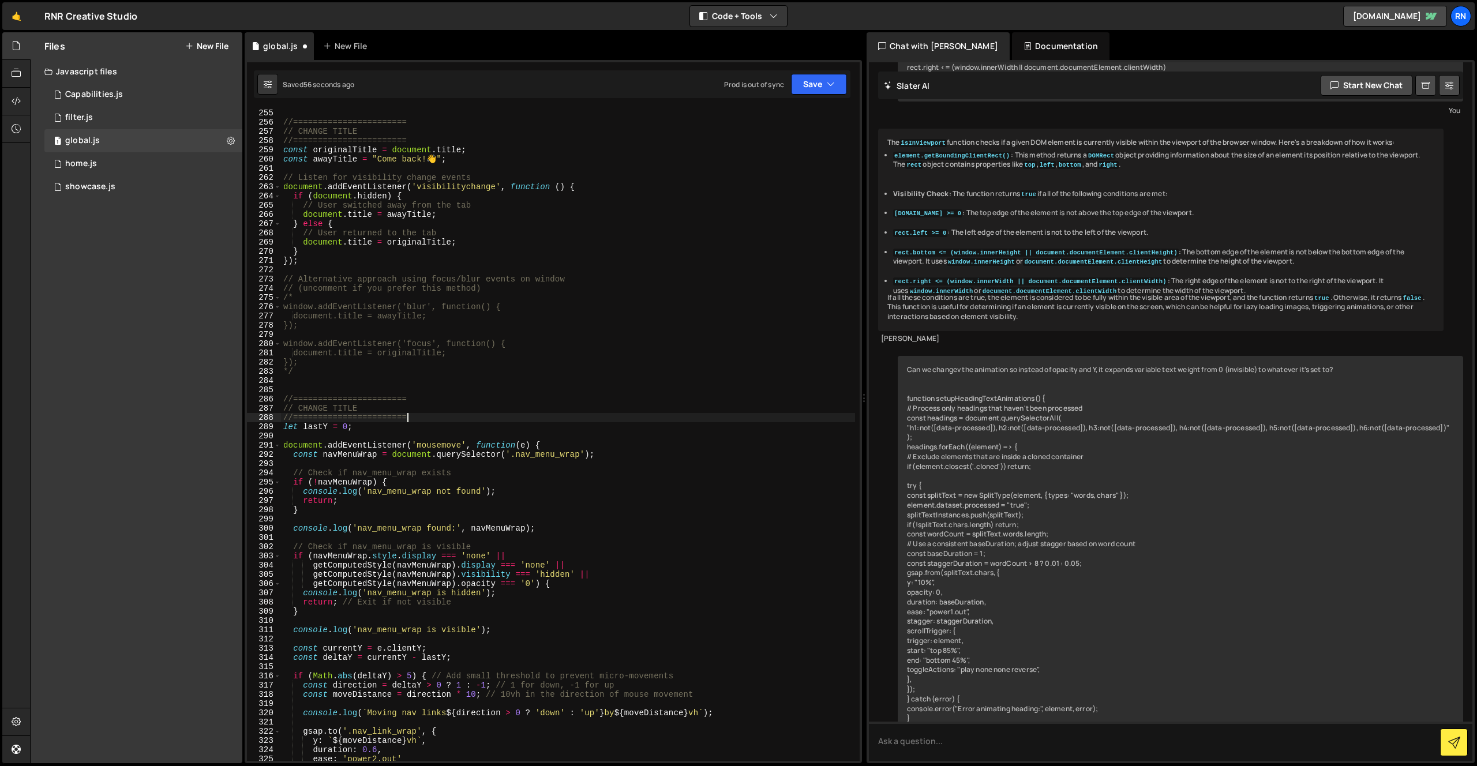
click at [352, 406] on div "//======================= // CHANGE TITLE //======================= const origi…" at bounding box center [568, 443] width 574 height 671
type textarea "// Menu Move"
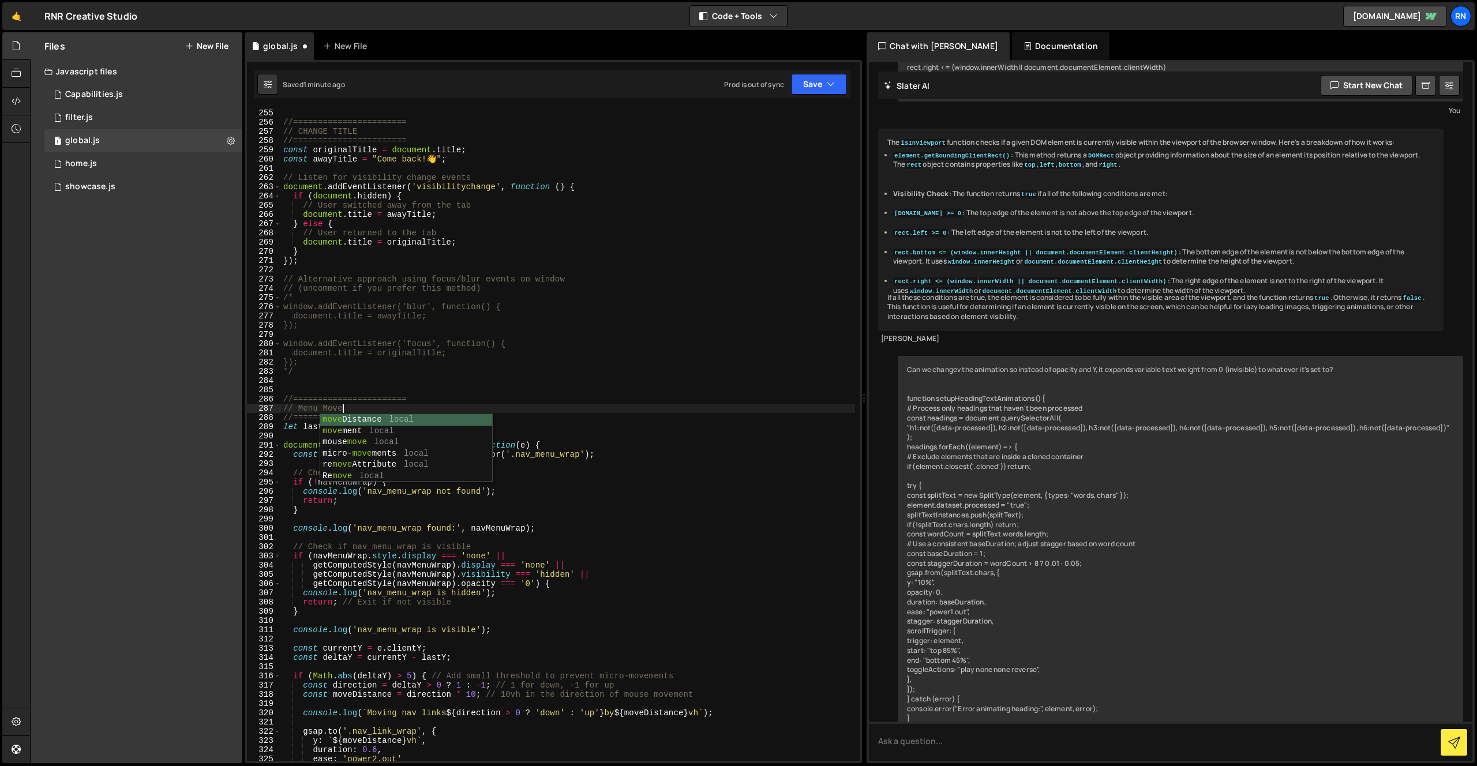
click at [545, 266] on div "//======================= // CHANGE TITLE //======================= const origi…" at bounding box center [568, 443] width 574 height 671
click at [799, 86] on button "Save" at bounding box center [819, 84] width 56 height 21
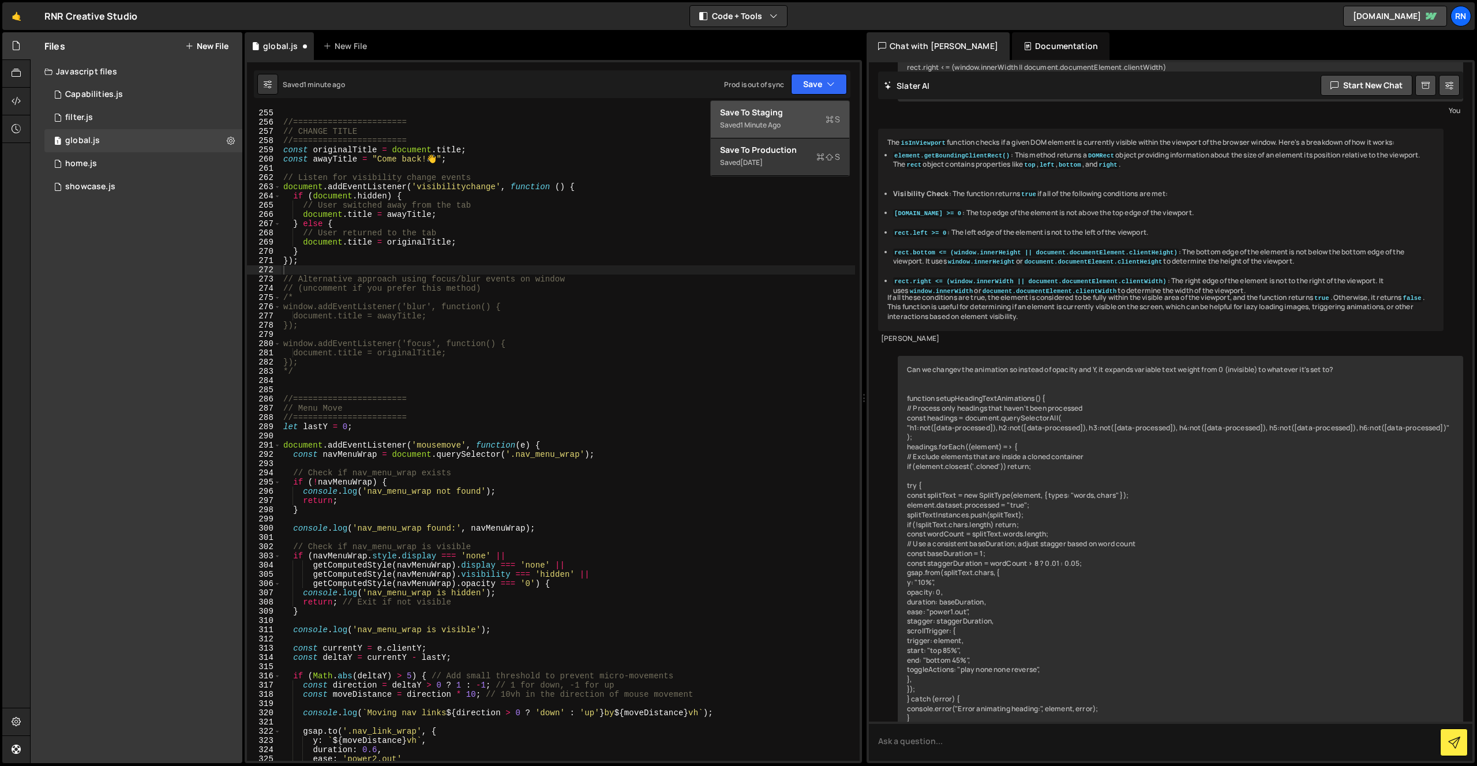
click at [777, 122] on div "1 minute ago" at bounding box center [760, 125] width 40 height 10
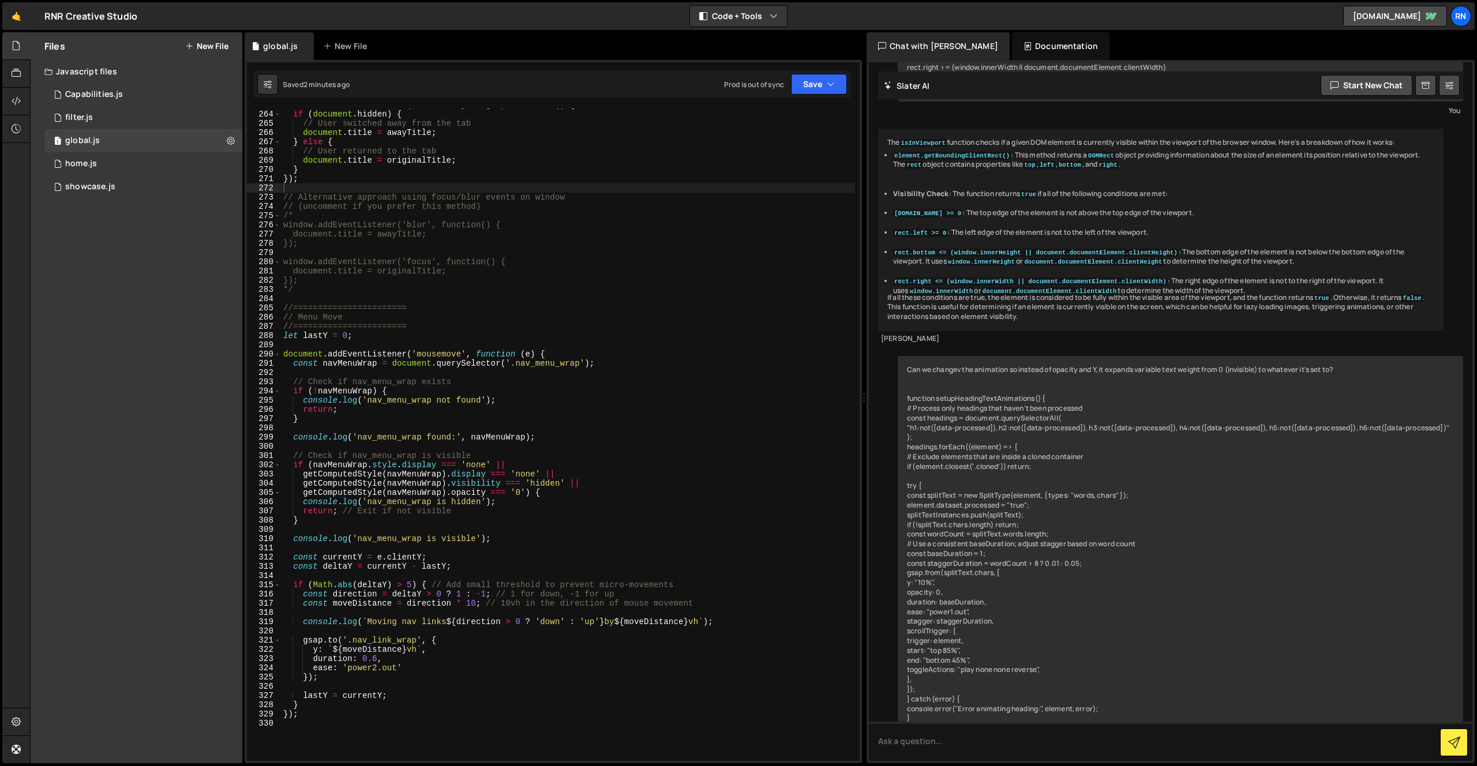
scroll to position [2438, 0]
click at [331, 336] on div "if ( document . hidden ) { // User switched away from the tab document . title …" at bounding box center [568, 443] width 574 height 671
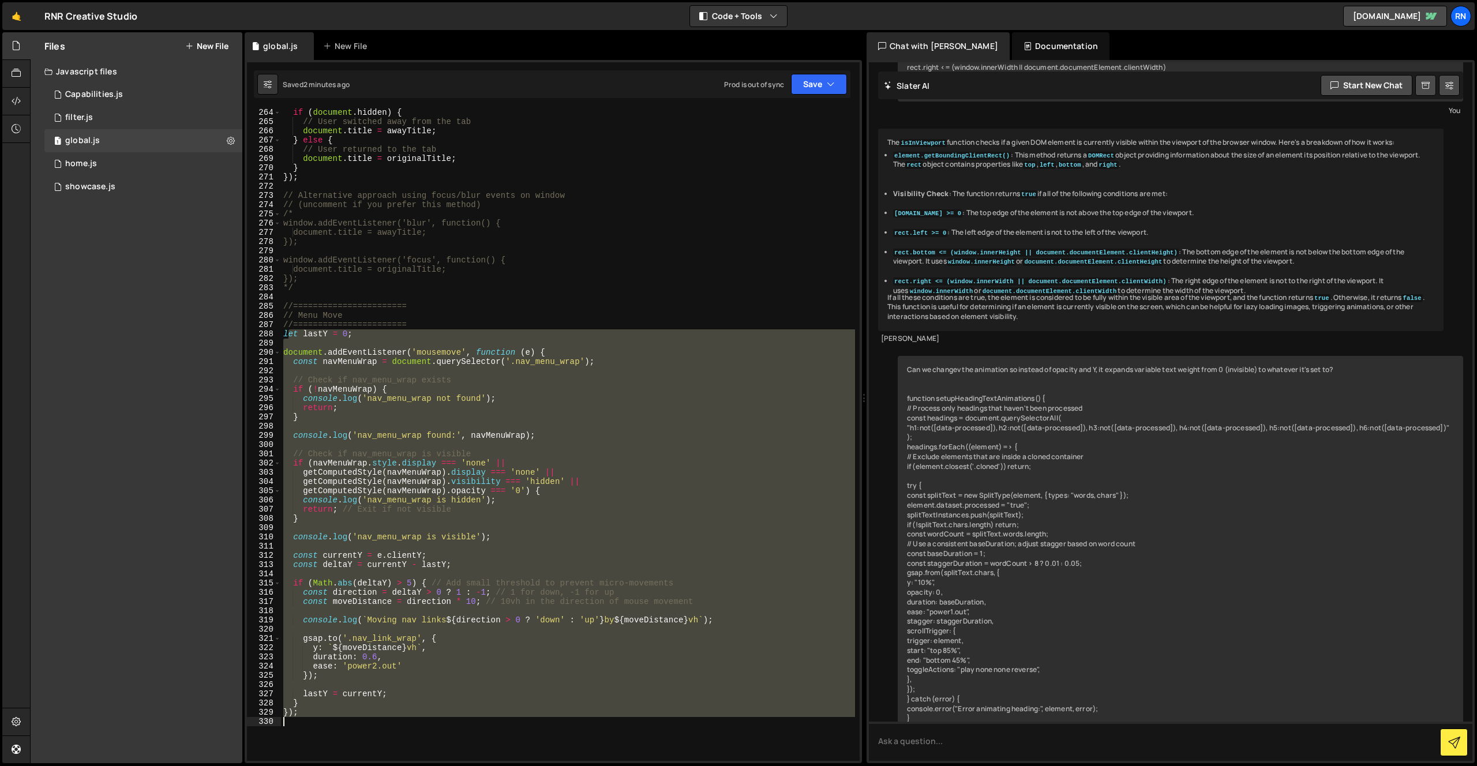
drag, startPoint x: 286, startPoint y: 334, endPoint x: 421, endPoint y: 842, distance: 526.4
click at [421, 766] on html "Projects [GEOGRAPHIC_DATA] Blog RN Projects Your Teams Invite team member Accou…" at bounding box center [738, 383] width 1477 height 766
paste textarea
type textarea "l"
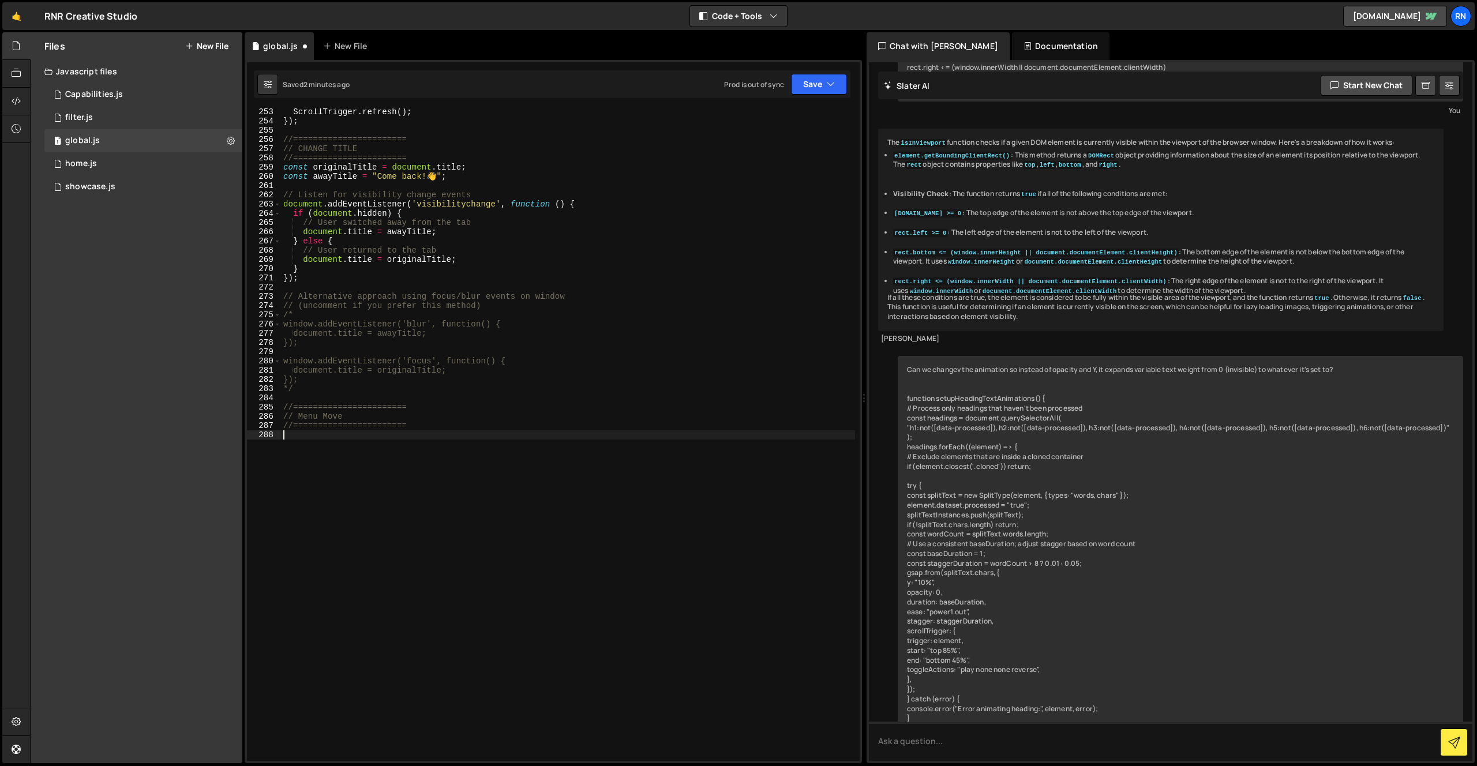
paste textarea "});"
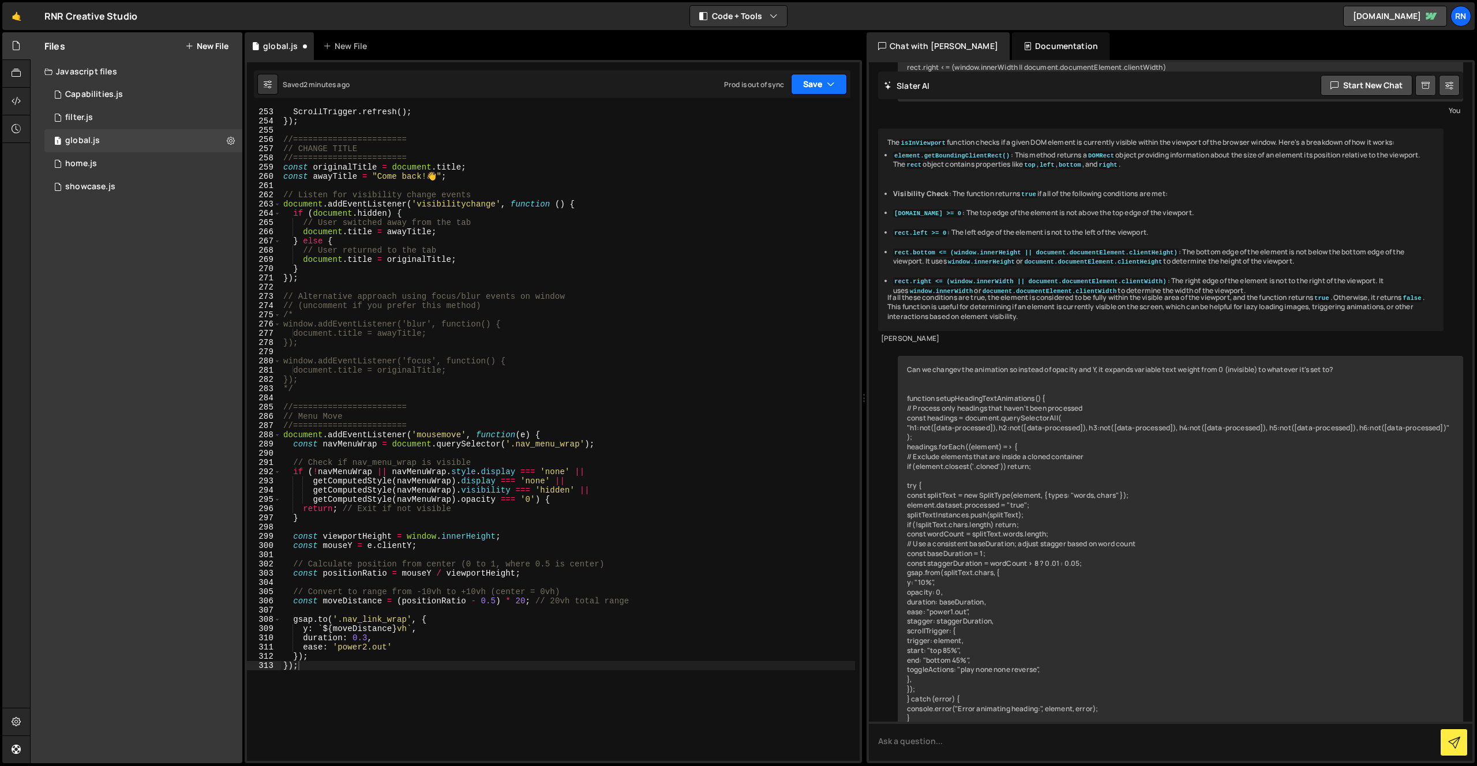
click at [804, 84] on button "Save" at bounding box center [819, 84] width 56 height 21
click at [754, 123] on div "2 minutes ago" at bounding box center [762, 125] width 45 height 10
drag, startPoint x: 283, startPoint y: 433, endPoint x: 400, endPoint y: 816, distance: 400.1
click at [400, 766] on html "Projects [GEOGRAPHIC_DATA] Blog RN Projects Your Teams Invite team member Accou…" at bounding box center [738, 383] width 1477 height 766
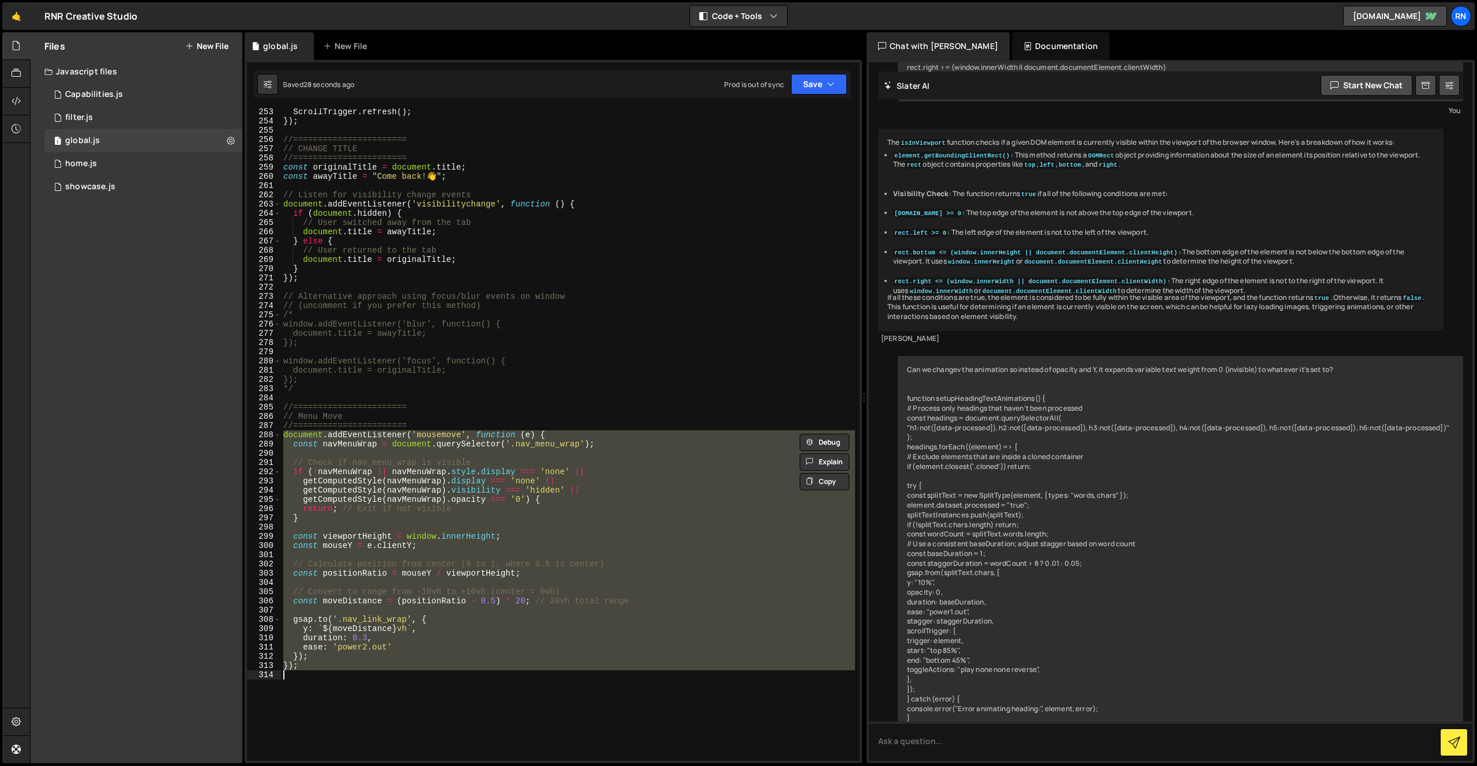
paste textarea
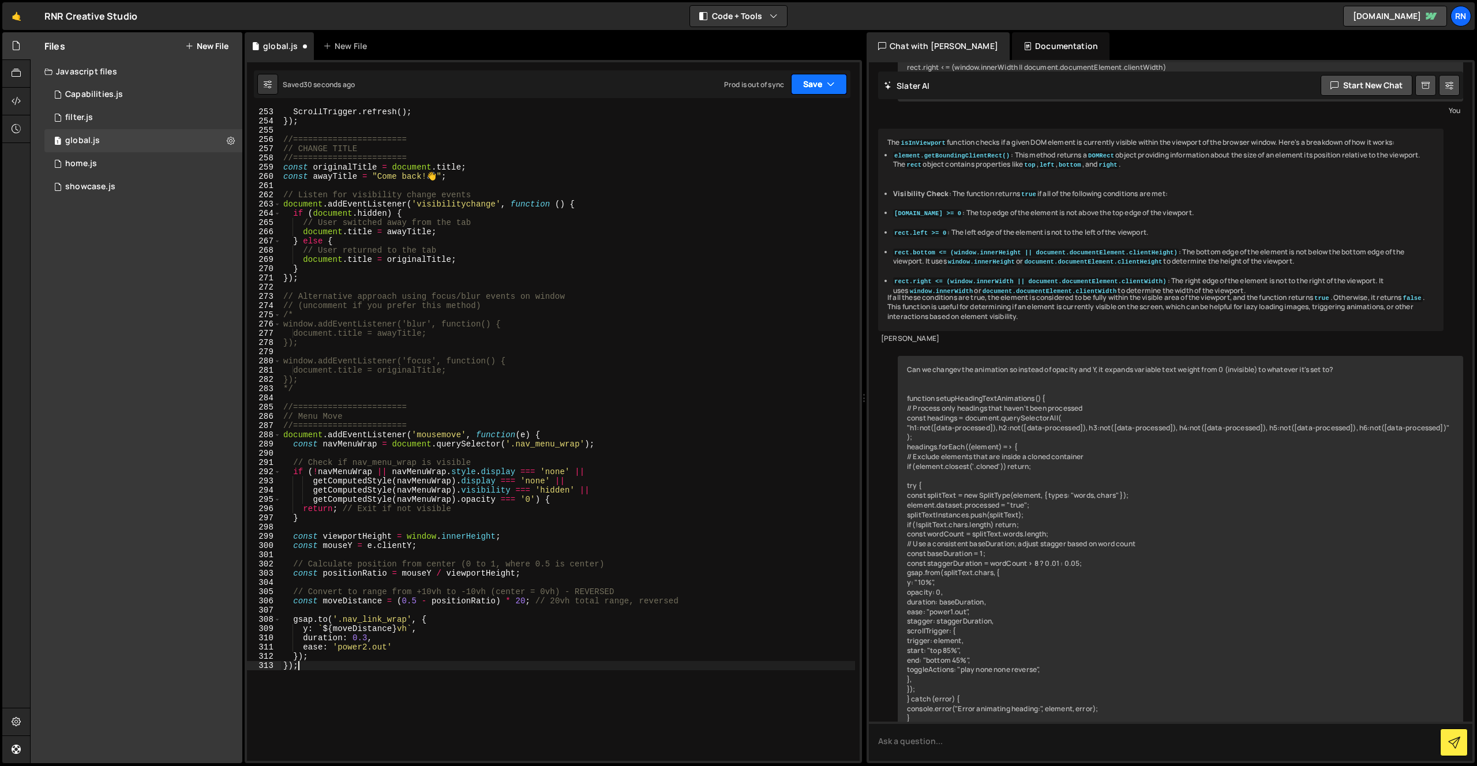
click at [810, 86] on button "Save" at bounding box center [819, 84] width 56 height 21
click at [797, 112] on div "Save to Staging S" at bounding box center [780, 113] width 120 height 12
click at [366, 643] on div "ScrollTrigger . refresh ( ) ; }) ; //======================= // CHANGE TITLE //…" at bounding box center [568, 442] width 574 height 671
click at [409, 601] on div "ScrollTrigger . refresh ( ) ; }) ; //======================= // CHANGE TITLE //…" at bounding box center [568, 442] width 574 height 671
click at [518, 601] on div "ScrollTrigger . refresh ( ) ; }) ; //======================= // CHANGE TITLE //…" at bounding box center [568, 442] width 574 height 671
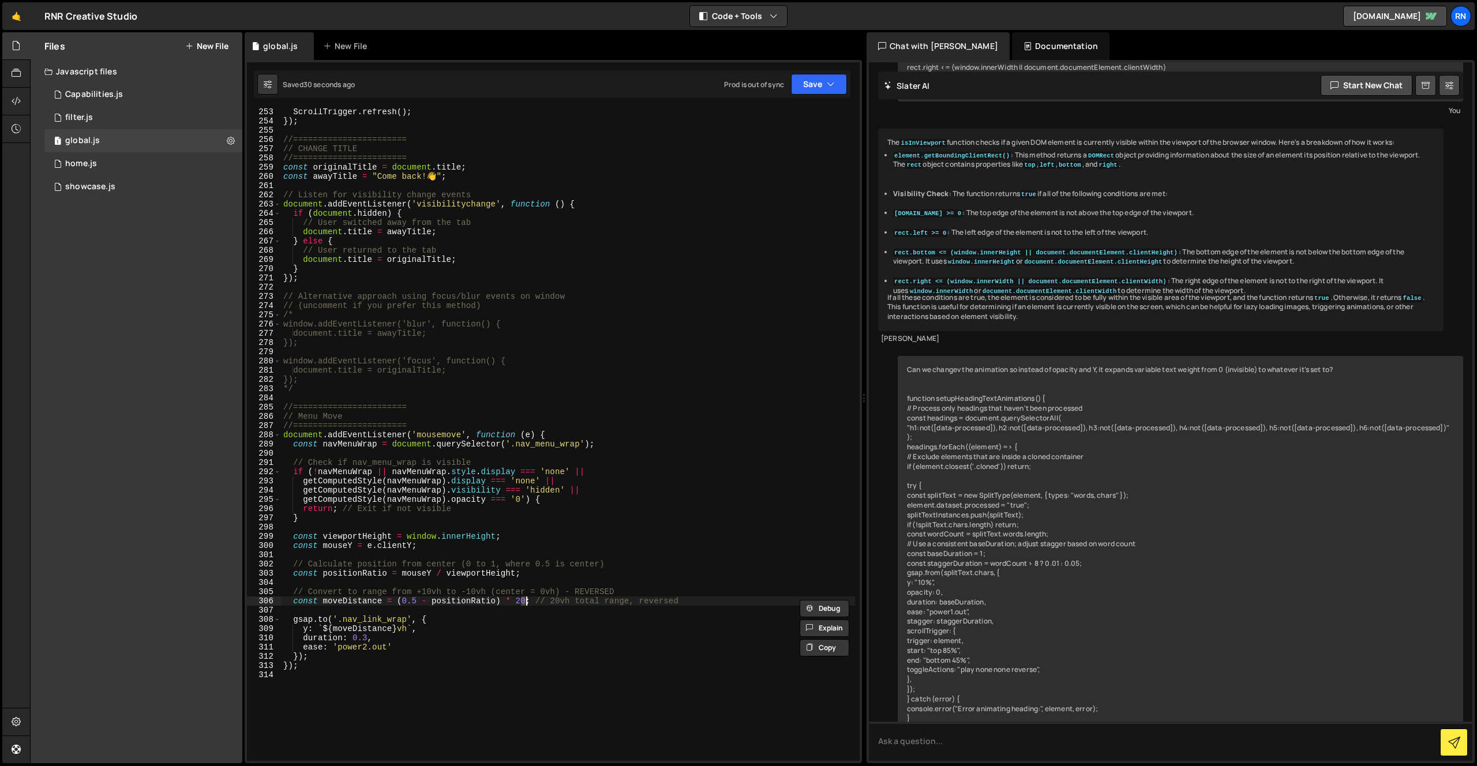
scroll to position [0, 17]
click at [826, 93] on button "Save" at bounding box center [819, 84] width 56 height 21
click at [809, 111] on div "Save to Staging S" at bounding box center [780, 113] width 120 height 12
click at [369, 639] on div "ScrollTrigger . refresh ( ) ; }) ; //======================= // CHANGE TITLE //…" at bounding box center [568, 442] width 574 height 671
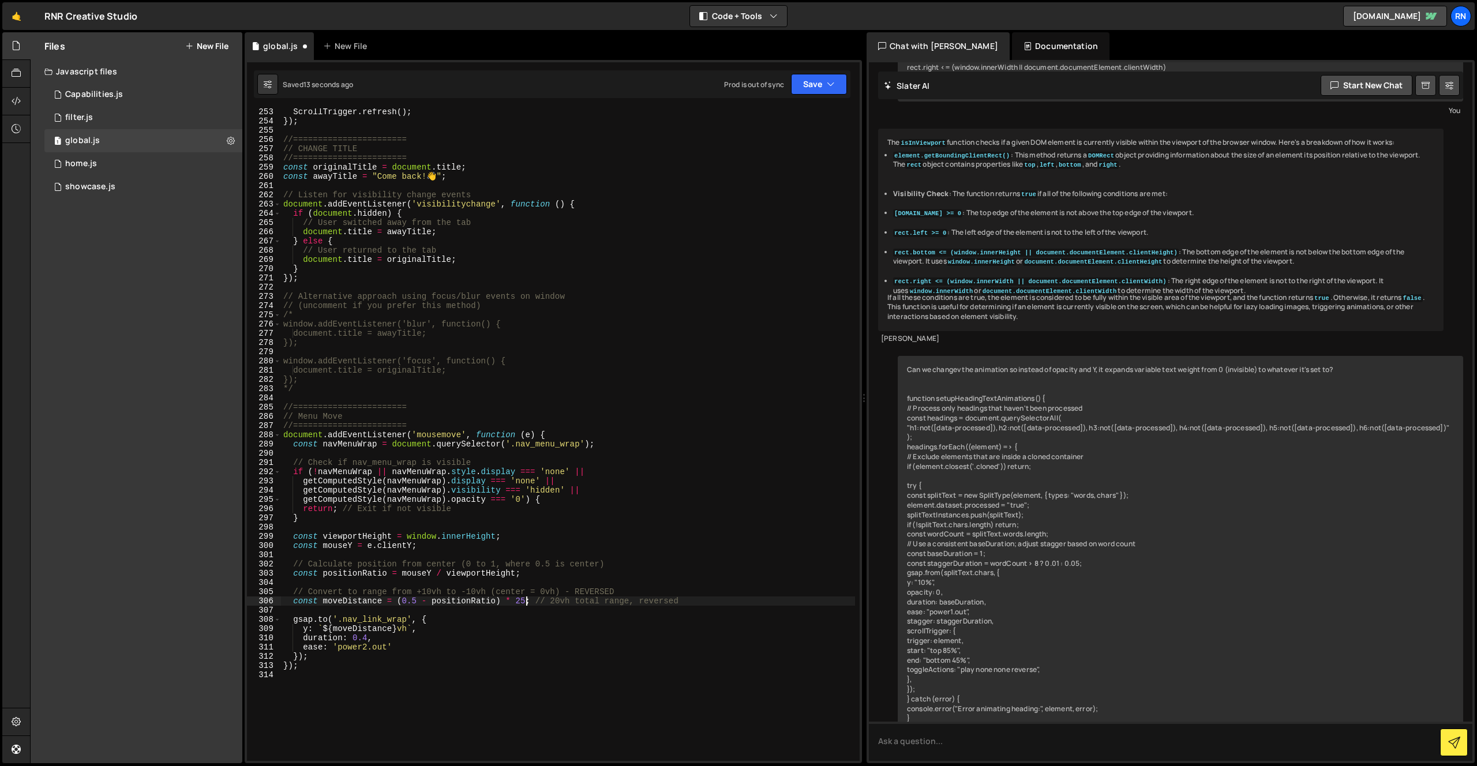
click at [526, 602] on div "ScrollTrigger . refresh ( ) ; }) ; //======================= // CHANGE TITLE //…" at bounding box center [568, 442] width 574 height 671
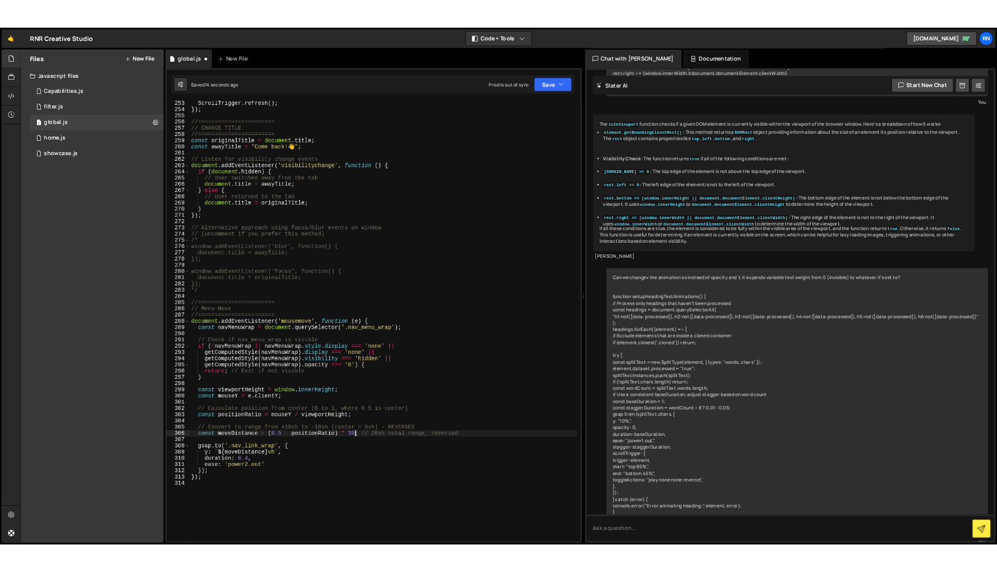
scroll to position [0, 17]
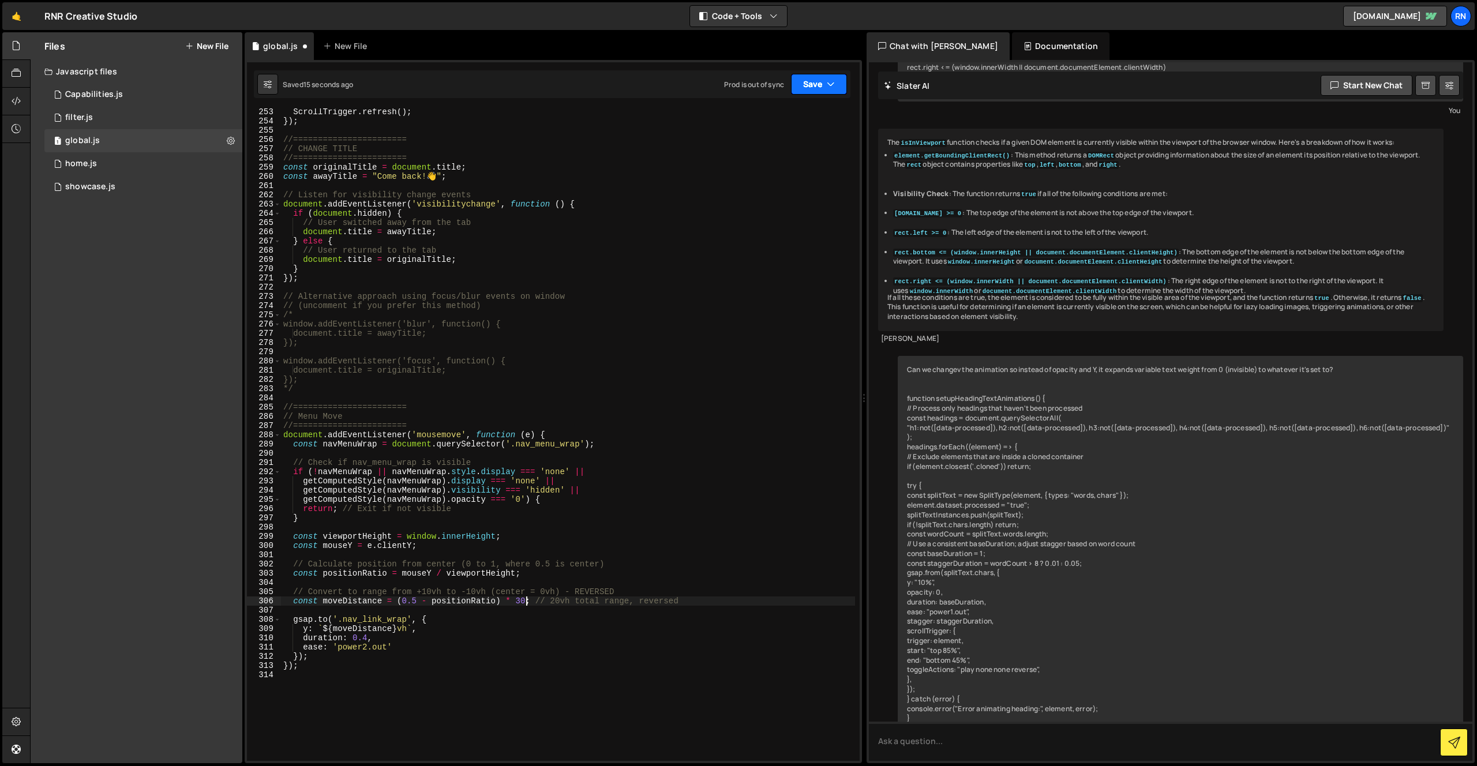
click at [816, 86] on button "Save" at bounding box center [819, 84] width 56 height 21
click at [814, 121] on div "Saved 16 seconds ago" at bounding box center [780, 125] width 120 height 14
click at [522, 598] on div "ScrollTrigger . refresh ( ) ; }) ; //======================= // CHANGE TITLE //…" at bounding box center [568, 442] width 574 height 671
click at [804, 85] on button "Save" at bounding box center [819, 84] width 56 height 21
click at [787, 122] on div "29 seconds ago" at bounding box center [765, 125] width 51 height 10
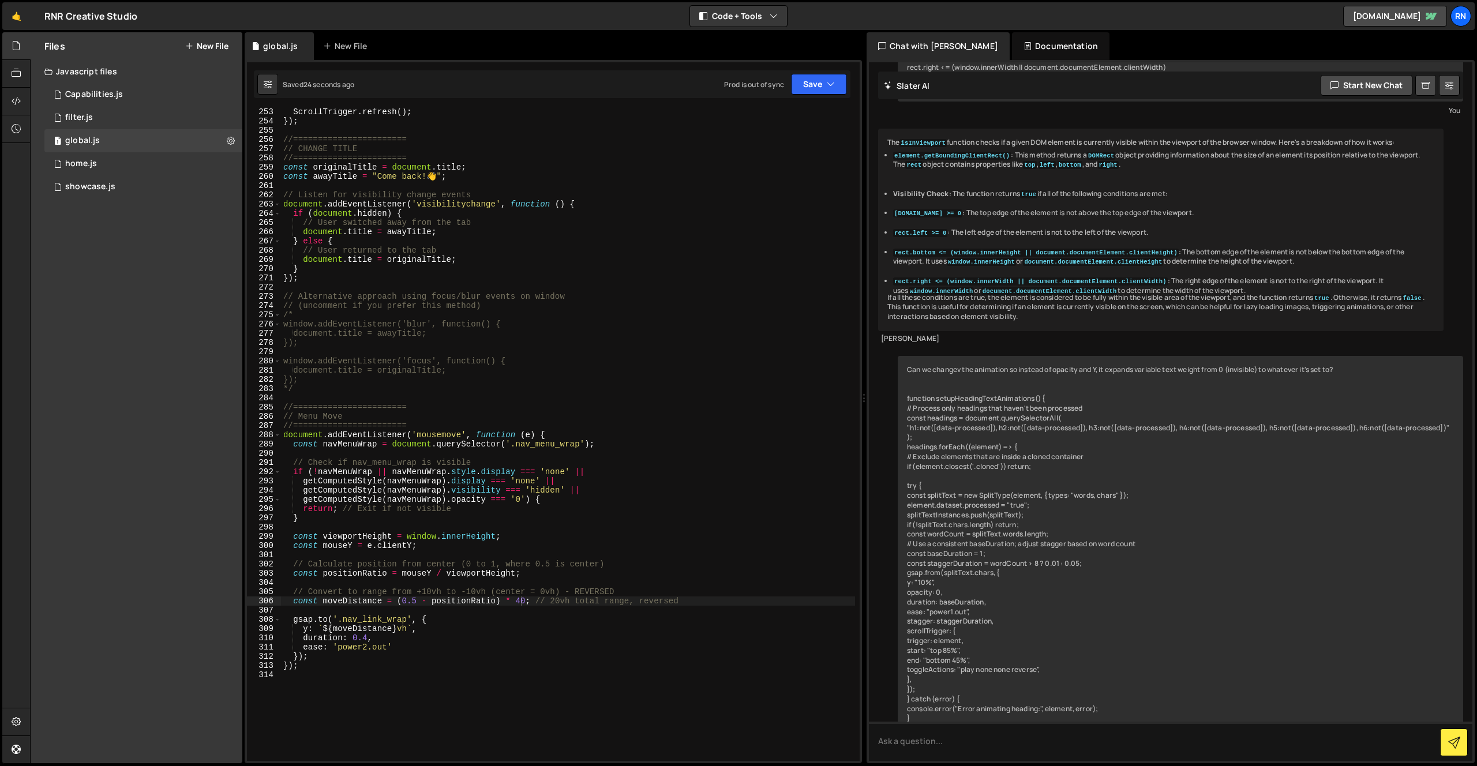
click at [514, 587] on div "ScrollTrigger . refresh ( ) ; }) ; //======================= // CHANGE TITLE //…" at bounding box center [568, 442] width 574 height 671
click at [514, 596] on div "ScrollTrigger . refresh ( ) ; }) ; //======================= // CHANGE TITLE //…" at bounding box center [568, 442] width 574 height 671
click at [819, 81] on button "Save" at bounding box center [819, 84] width 56 height 21
click at [782, 113] on div "Save to Staging S" at bounding box center [780, 113] width 120 height 12
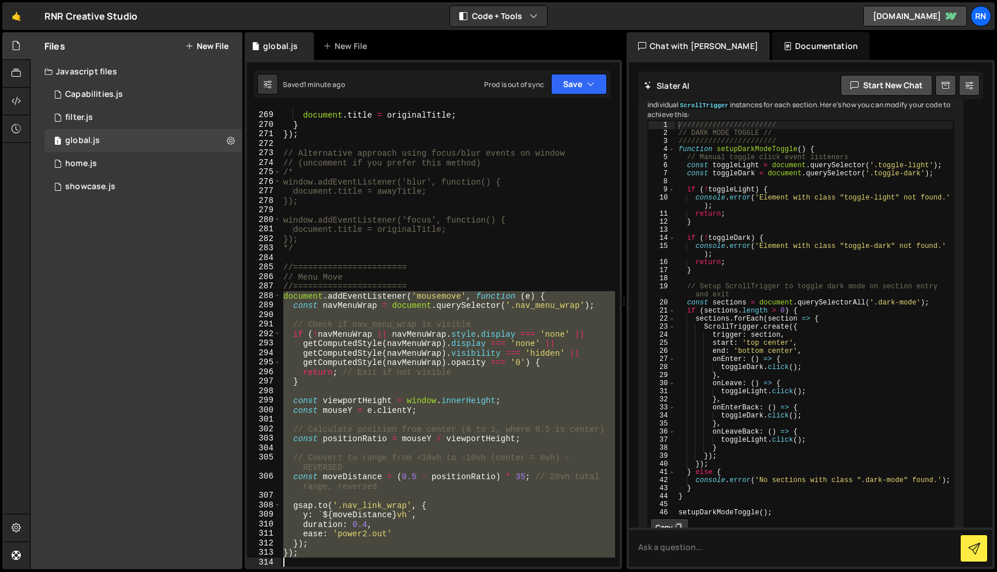
scroll to position [2645, 0]
drag, startPoint x: 286, startPoint y: 313, endPoint x: 458, endPoint y: 572, distance: 310.5
click at [458, 572] on div "Hold on a sec... Are you certain you wish to leave this page? Any changes you'v…" at bounding box center [498, 286] width 997 height 572
paste textarea
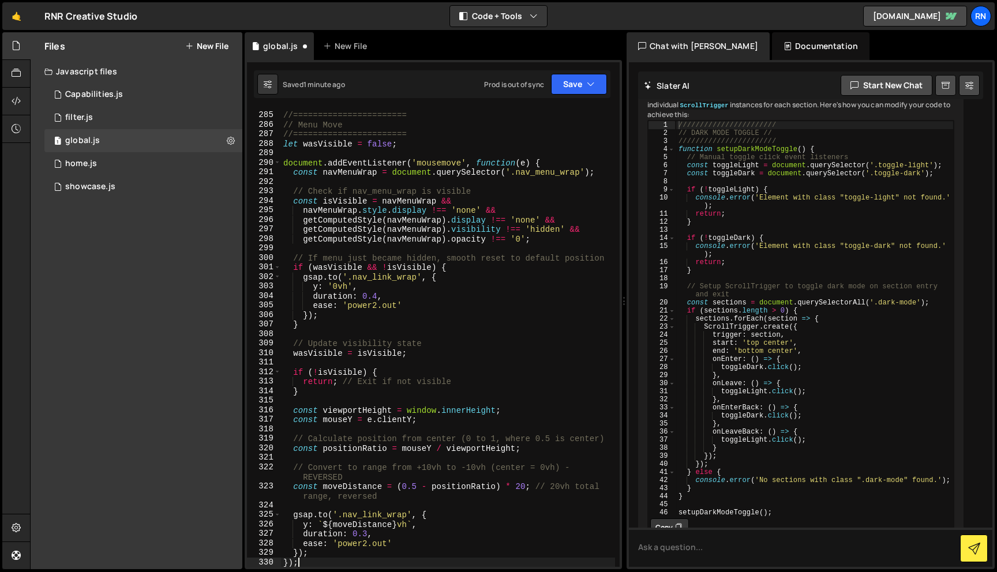
scroll to position [2797, 0]
click at [582, 74] on button "Save" at bounding box center [579, 84] width 56 height 21
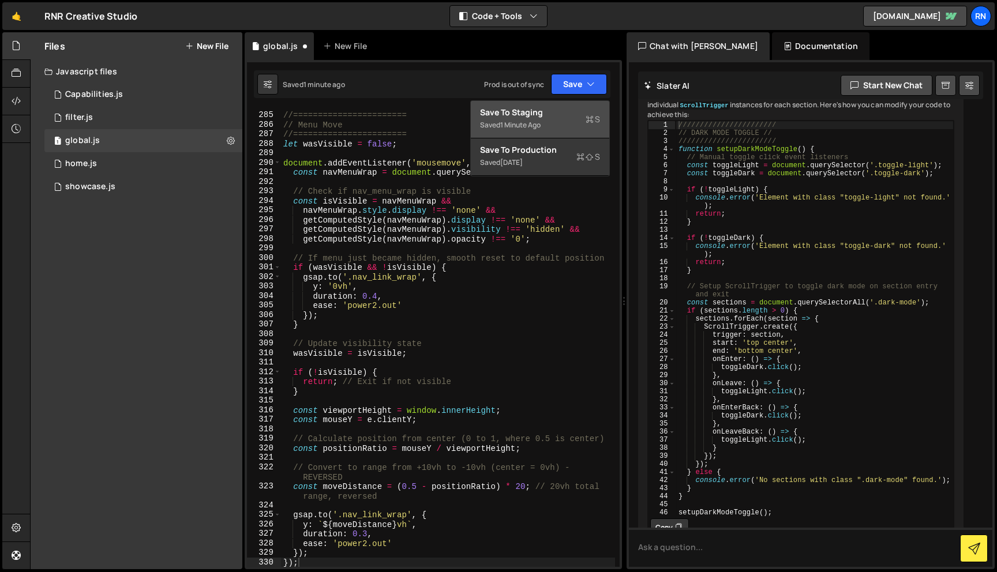
click at [571, 108] on div "Save to Staging S" at bounding box center [540, 113] width 120 height 12
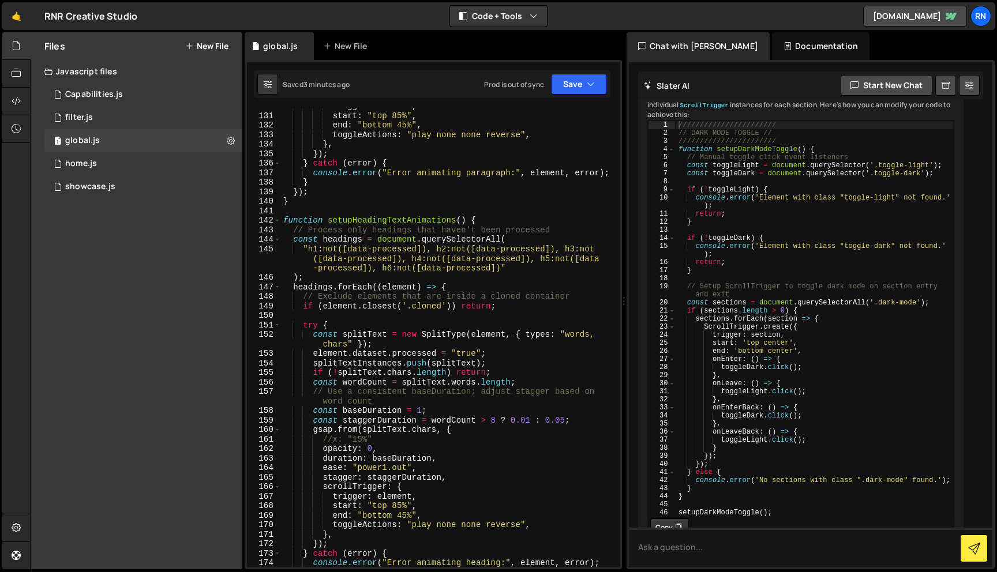
scroll to position [1284, 0]
click at [430, 304] on div "trigger : element , start : "top 85%" , end : "bottom 45%" , toggleActions : "p…" at bounding box center [448, 338] width 334 height 478
click at [483, 170] on div "trigger : element , start : "top 85%" , end : "bottom 45%" , toggleActions : "p…" at bounding box center [448, 338] width 334 height 478
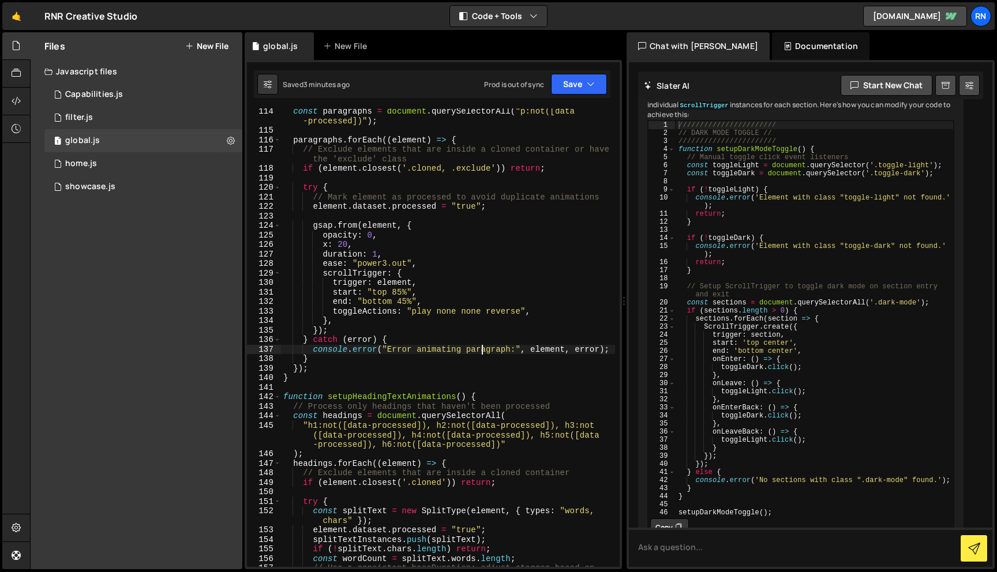
scroll to position [1029, 0]
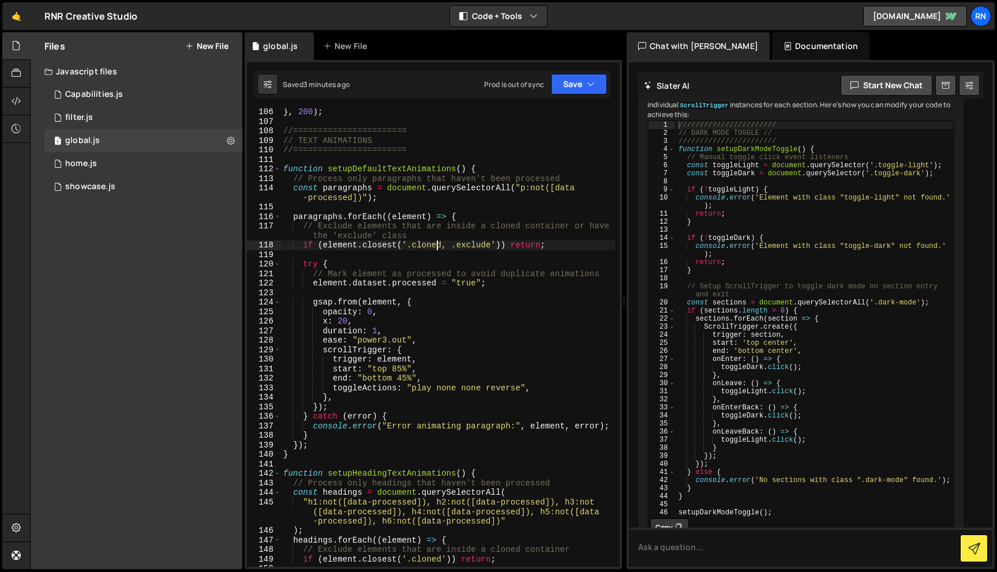
click at [439, 248] on div "} , 200 ) ; //======================= // TEXT ANIMATIONS //====================…" at bounding box center [448, 346] width 334 height 478
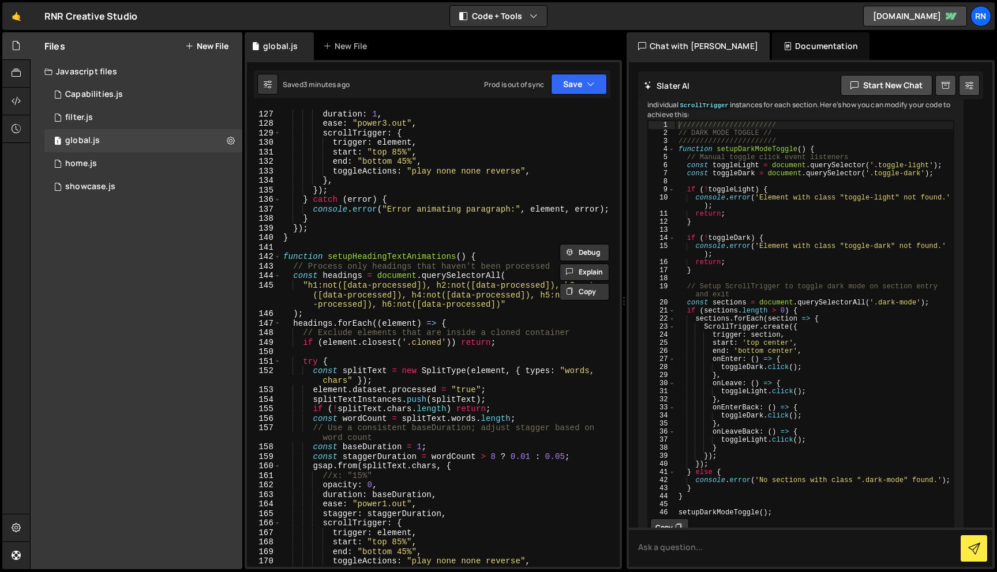
scroll to position [1329, 0]
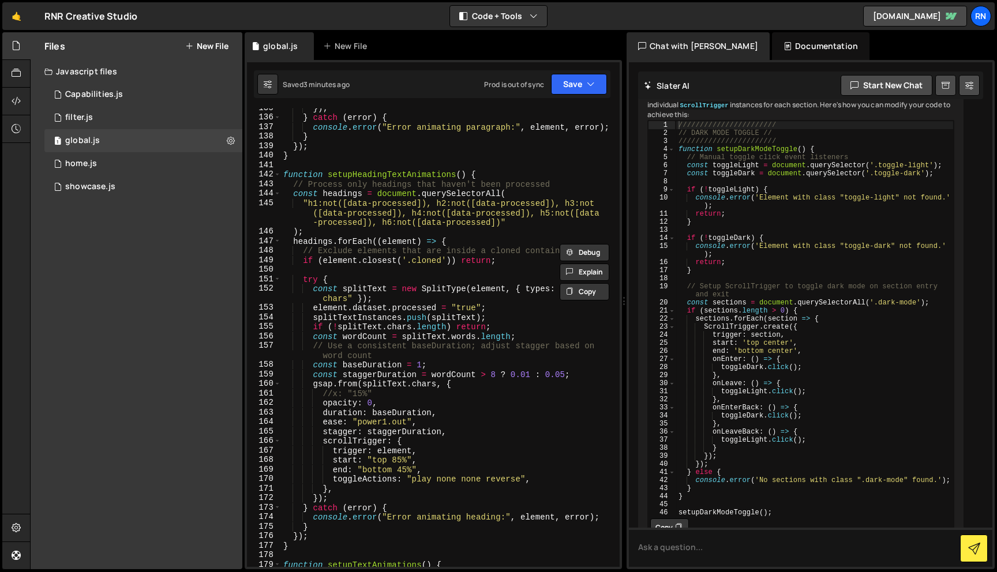
click at [441, 260] on div "}) ; } catch ( error ) { console . error ( "Error animating paragraph:" , eleme…" at bounding box center [448, 342] width 334 height 478
paste textarea ", .exclude"
click at [447, 262] on div "}) ; } catch ( error ) { console . error ( "Error animating paragraph:" , eleme…" at bounding box center [448, 342] width 334 height 478
type textarea "if (element.closest('.cloned, .exclude')) return;"
